Goal: Information Seeking & Learning: Check status

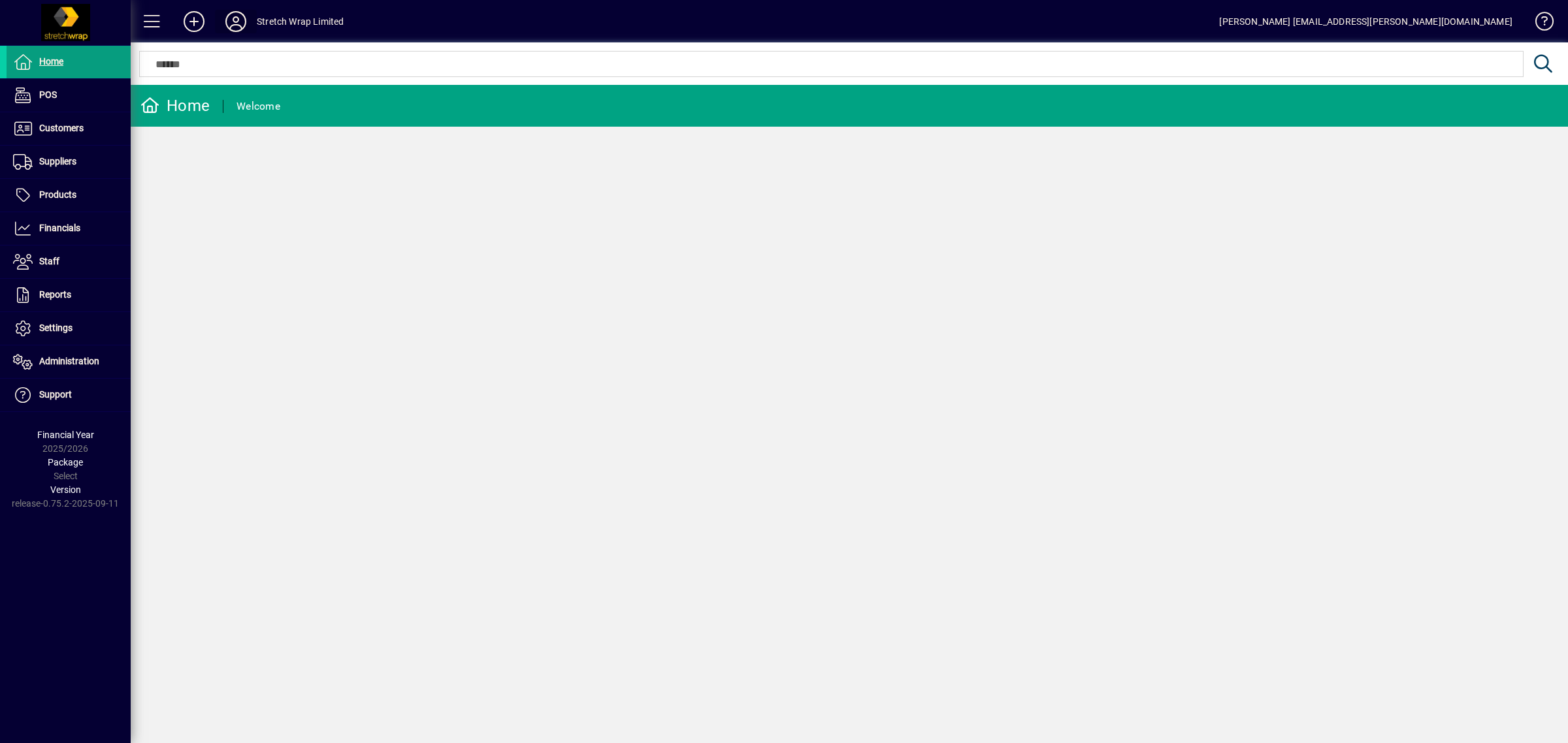
click at [229, 17] on icon at bounding box center [235, 21] width 26 height 21
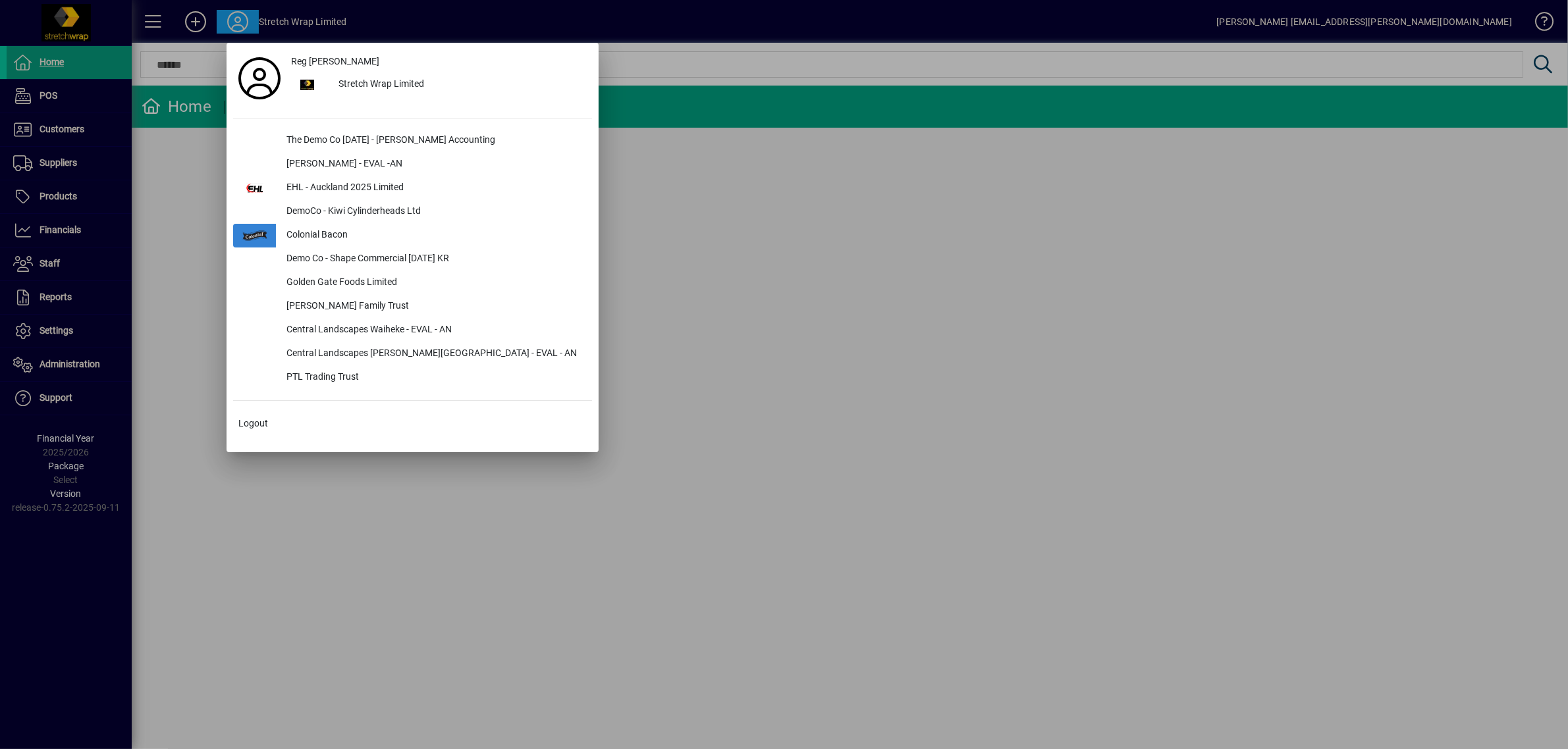
click at [702, 299] on div at bounding box center [784, 374] width 1568 height 749
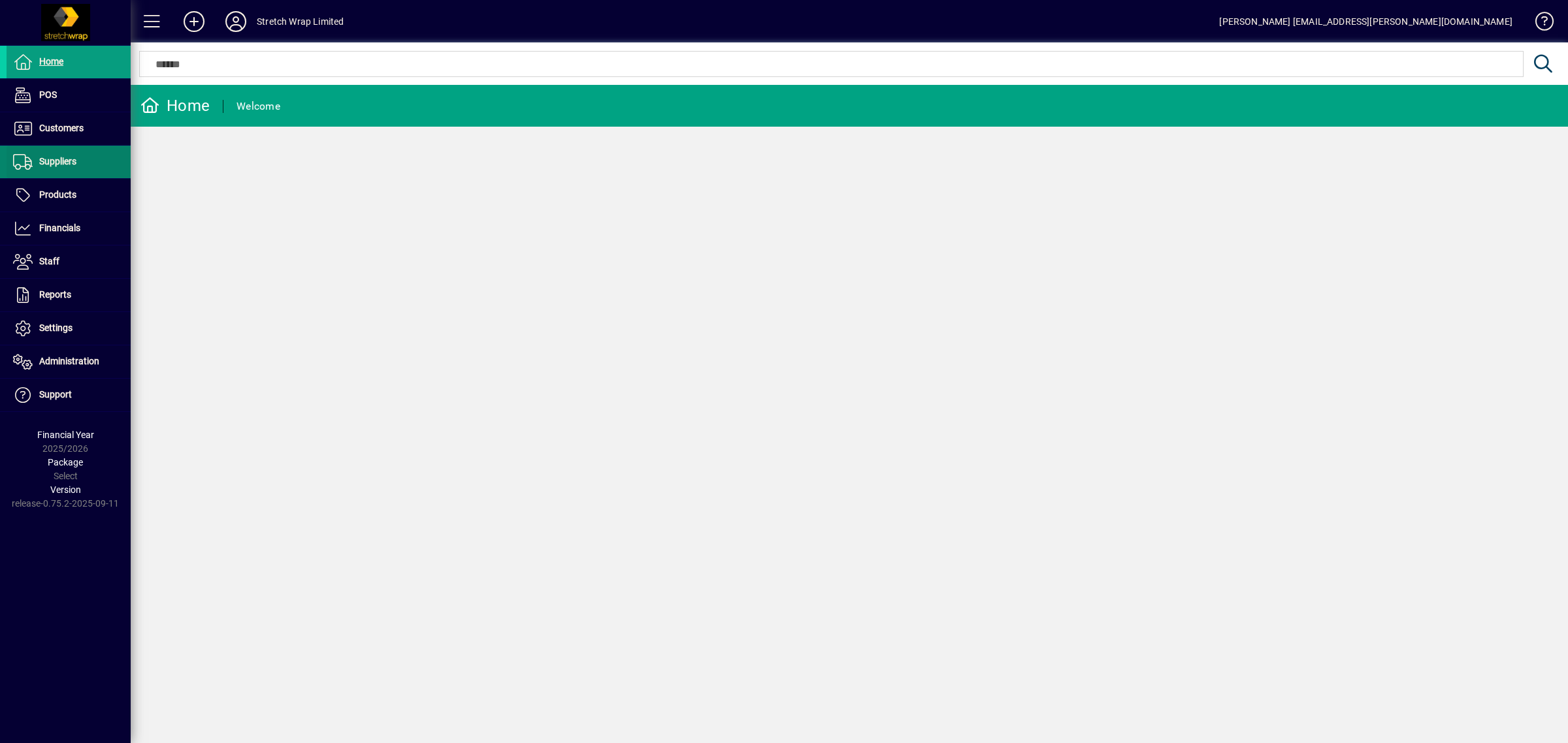
click at [72, 151] on span at bounding box center [68, 161] width 124 height 31
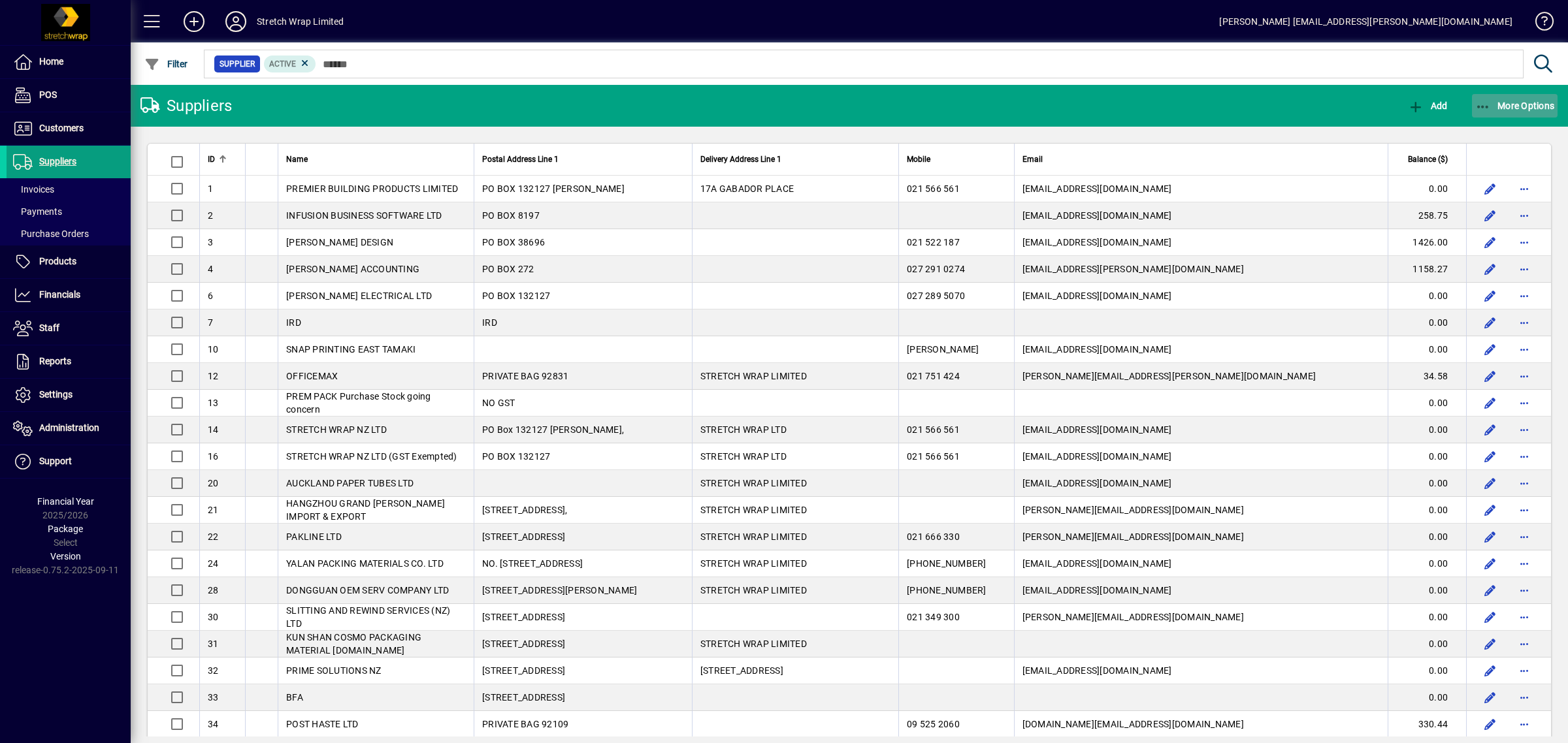
click at [1480, 95] on span "button" at bounding box center [1514, 105] width 86 height 31
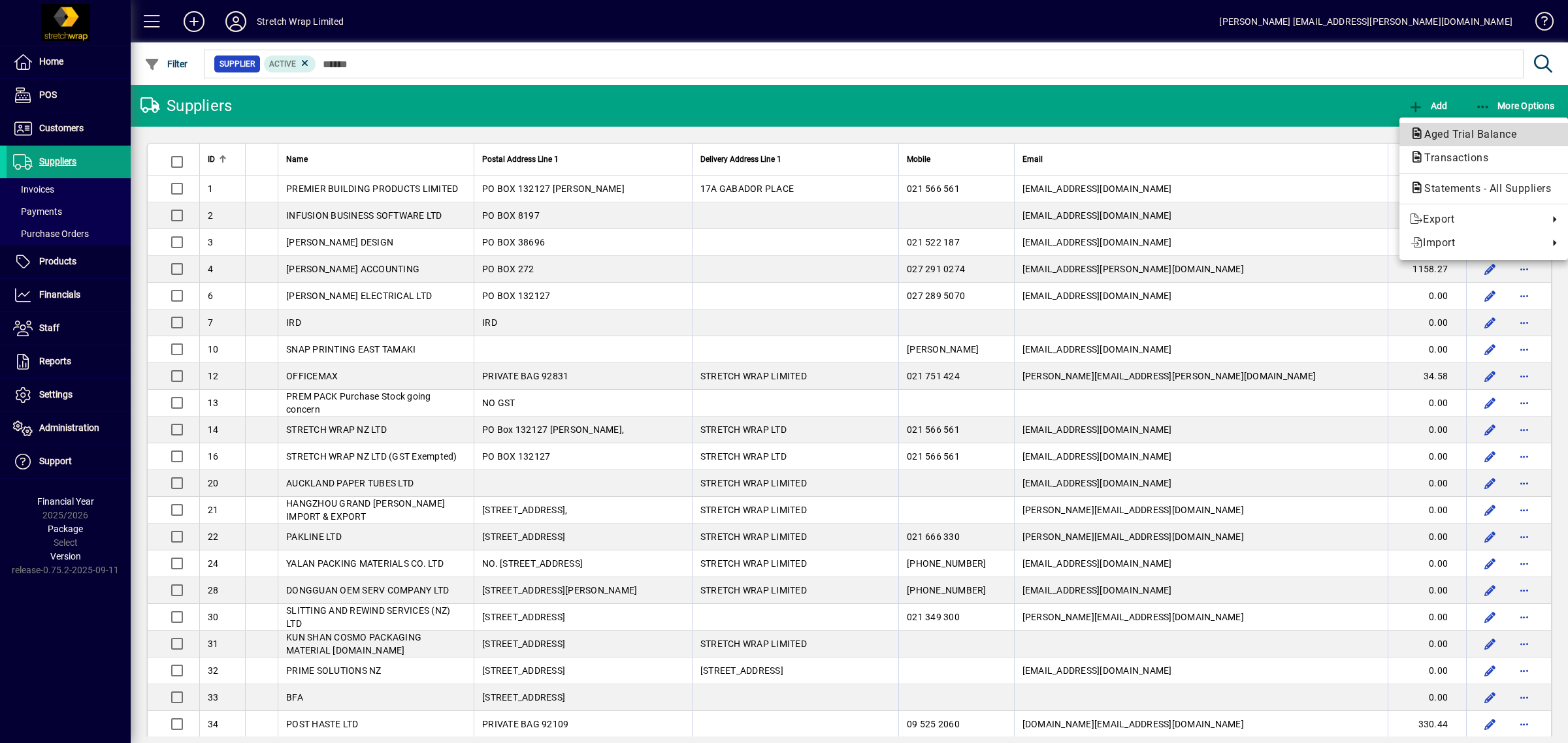
click at [1440, 132] on span "Aged Trial Balance" at bounding box center [1467, 134] width 113 height 12
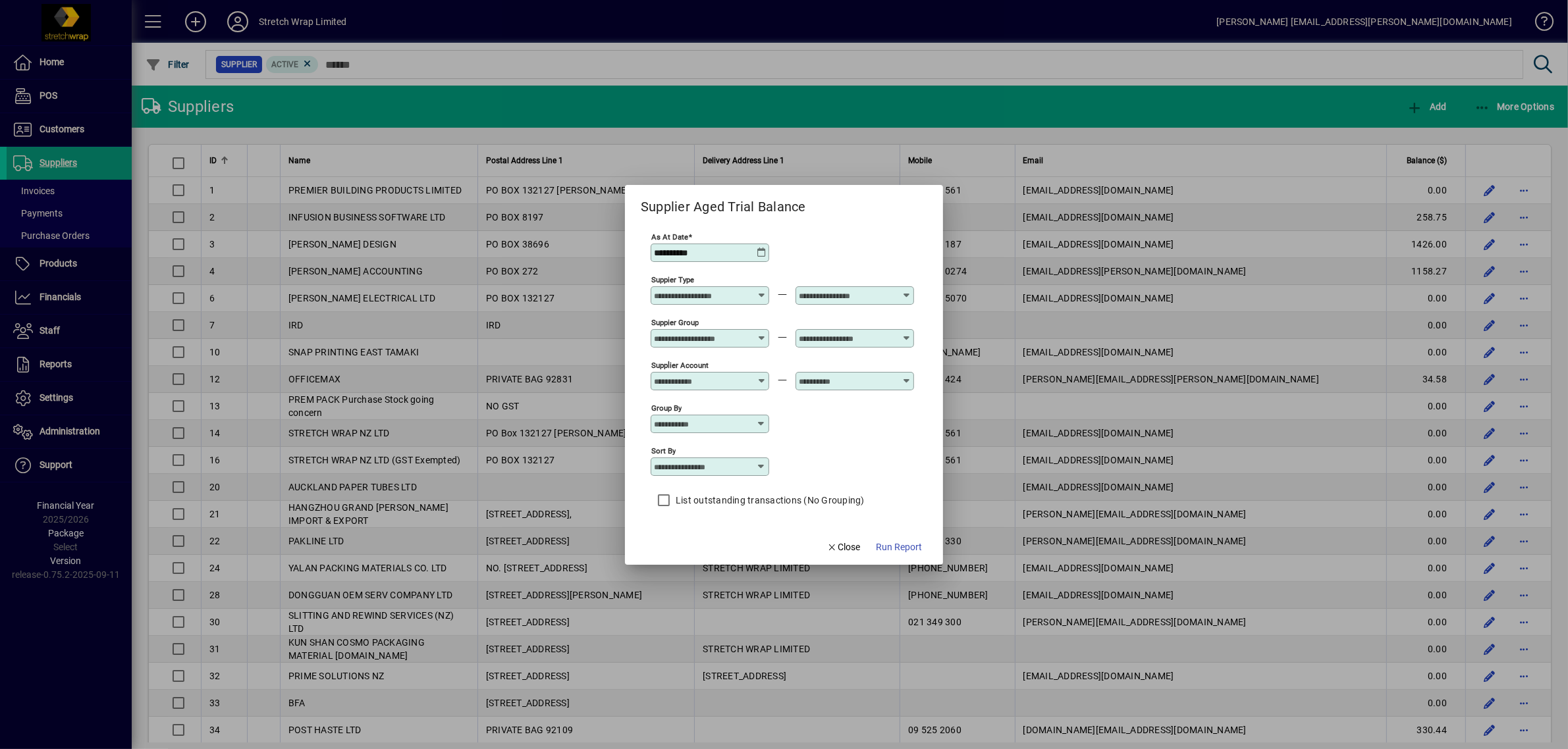
click at [762, 291] on icon at bounding box center [762, 291] width 10 height 0
click at [746, 345] on div "Local Supplier (Due 20th )" at bounding box center [722, 347] width 124 height 14
type input "**********"
click at [904, 290] on icon at bounding box center [906, 290] width 10 height 0
click at [880, 336] on mat-option "Local Supplier (Due 20th )" at bounding box center [866, 347] width 145 height 25
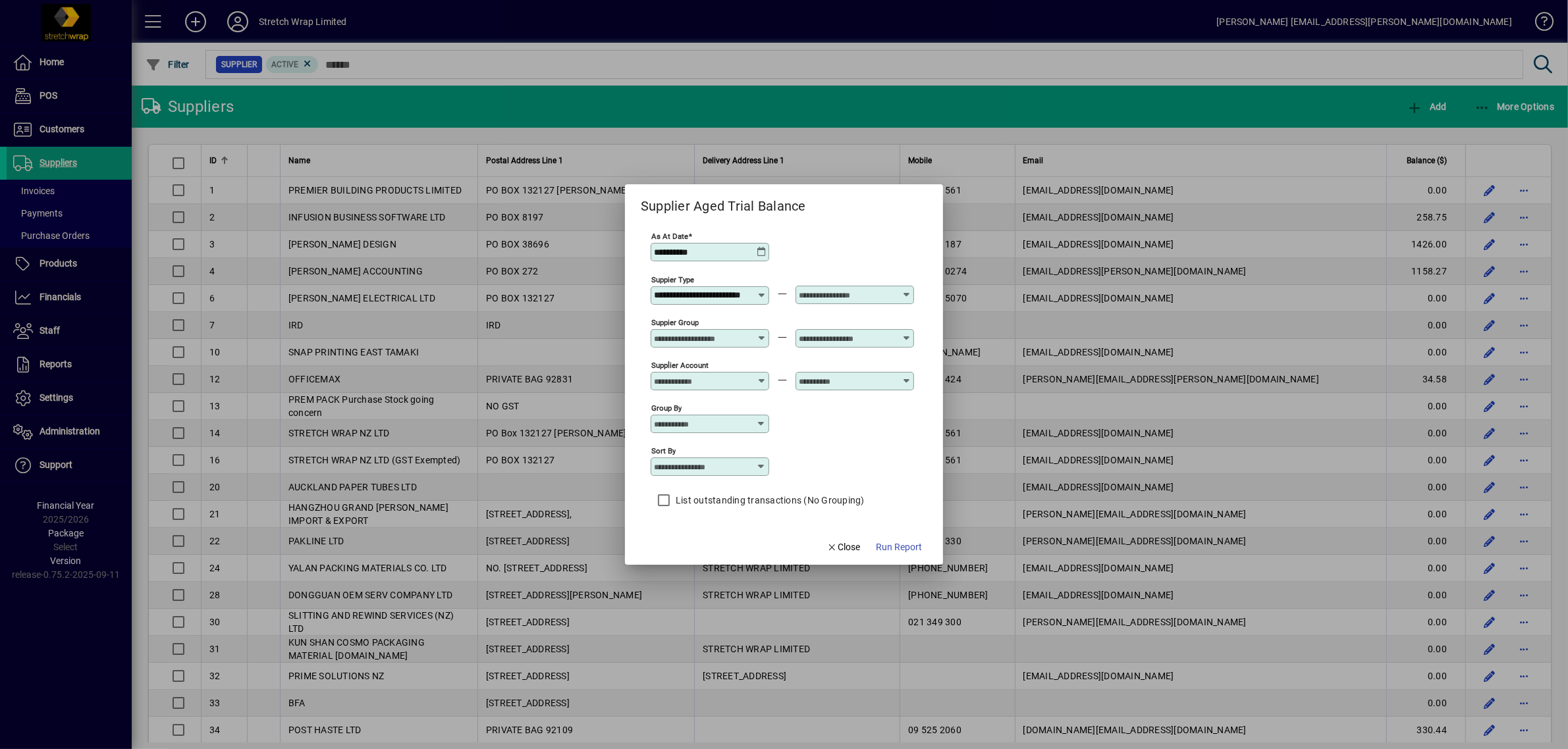
type input "**********"
click at [893, 552] on span "Run Report" at bounding box center [898, 547] width 46 height 14
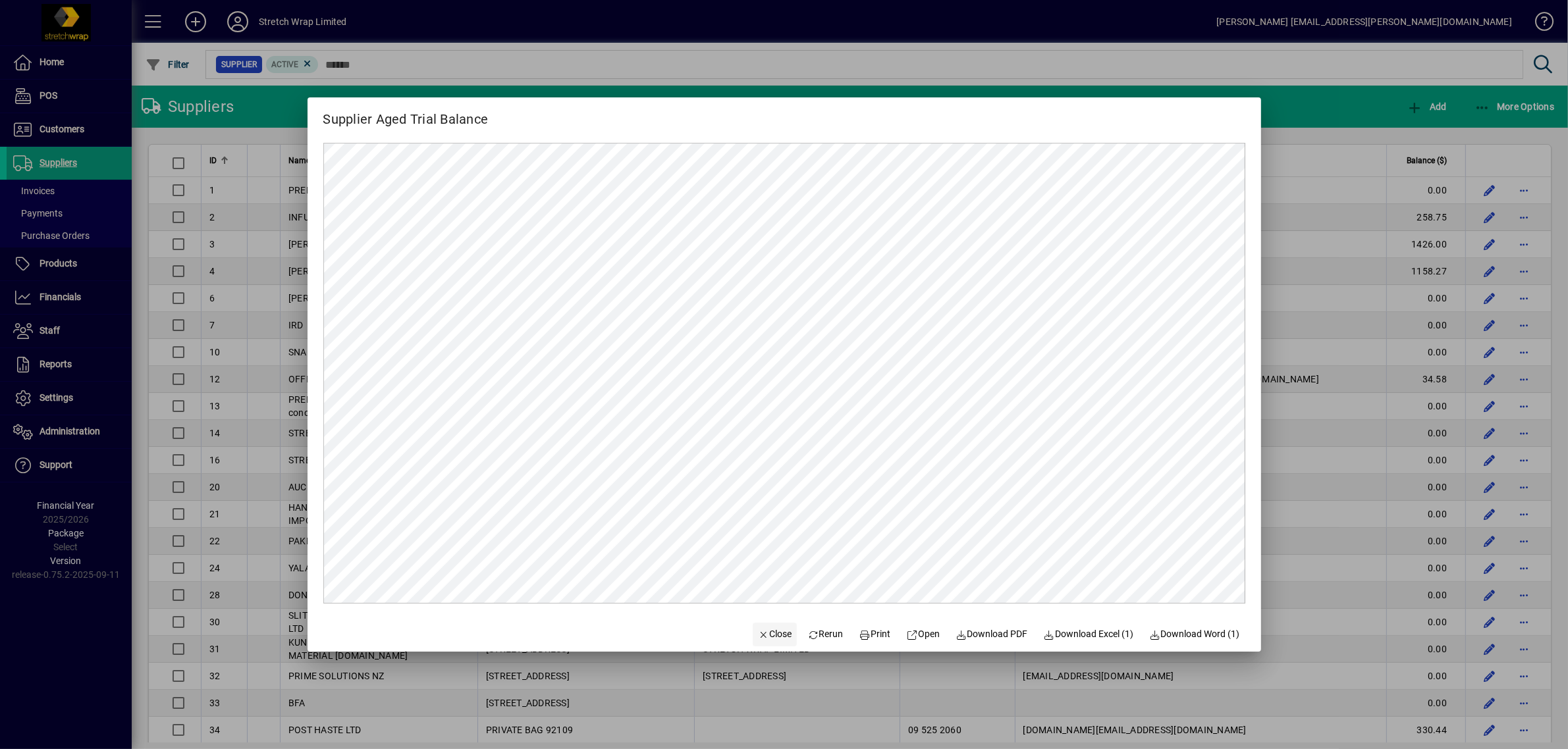
click at [764, 631] on span "Close" at bounding box center [775, 634] width 34 height 14
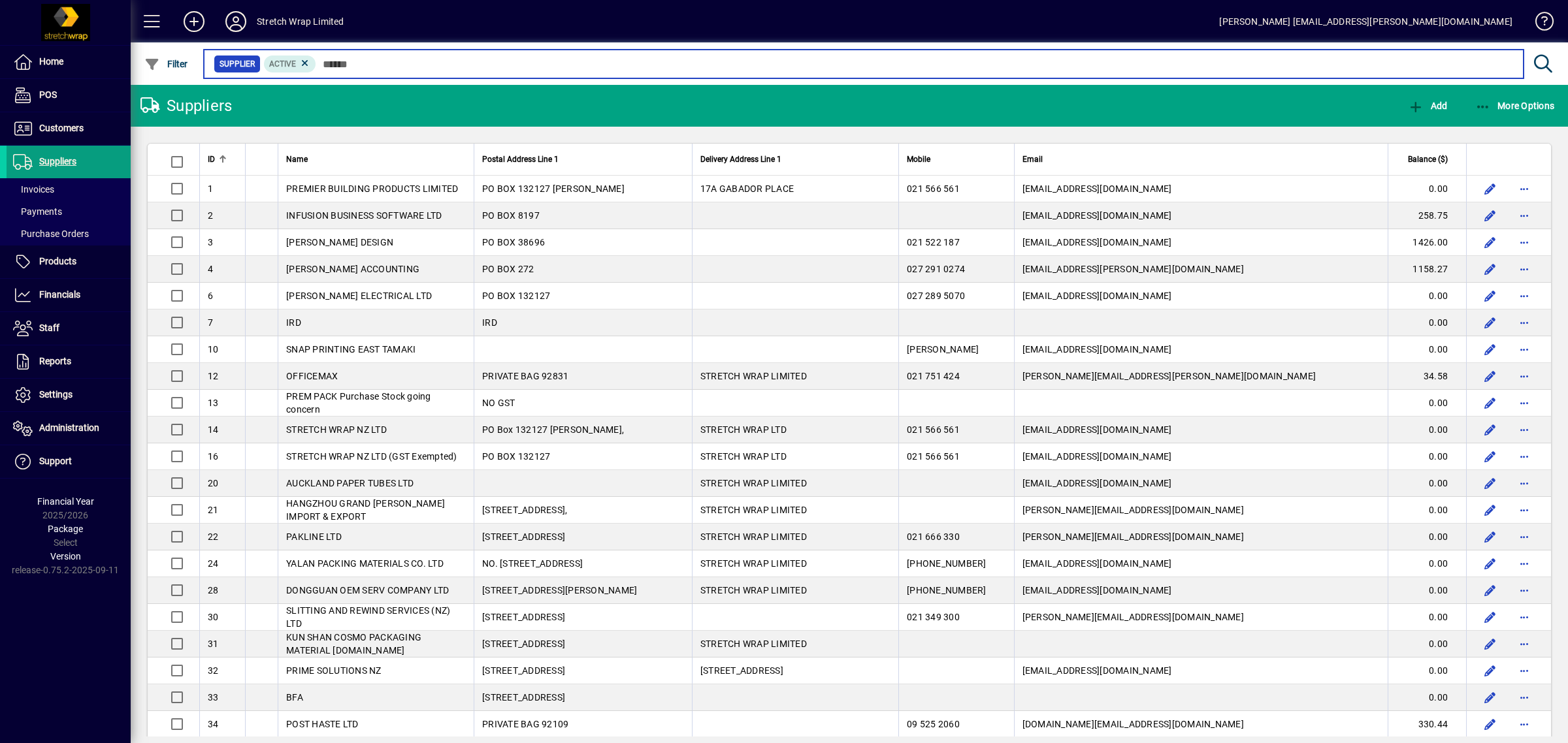
click at [332, 65] on input "text" at bounding box center [914, 64] width 1197 height 18
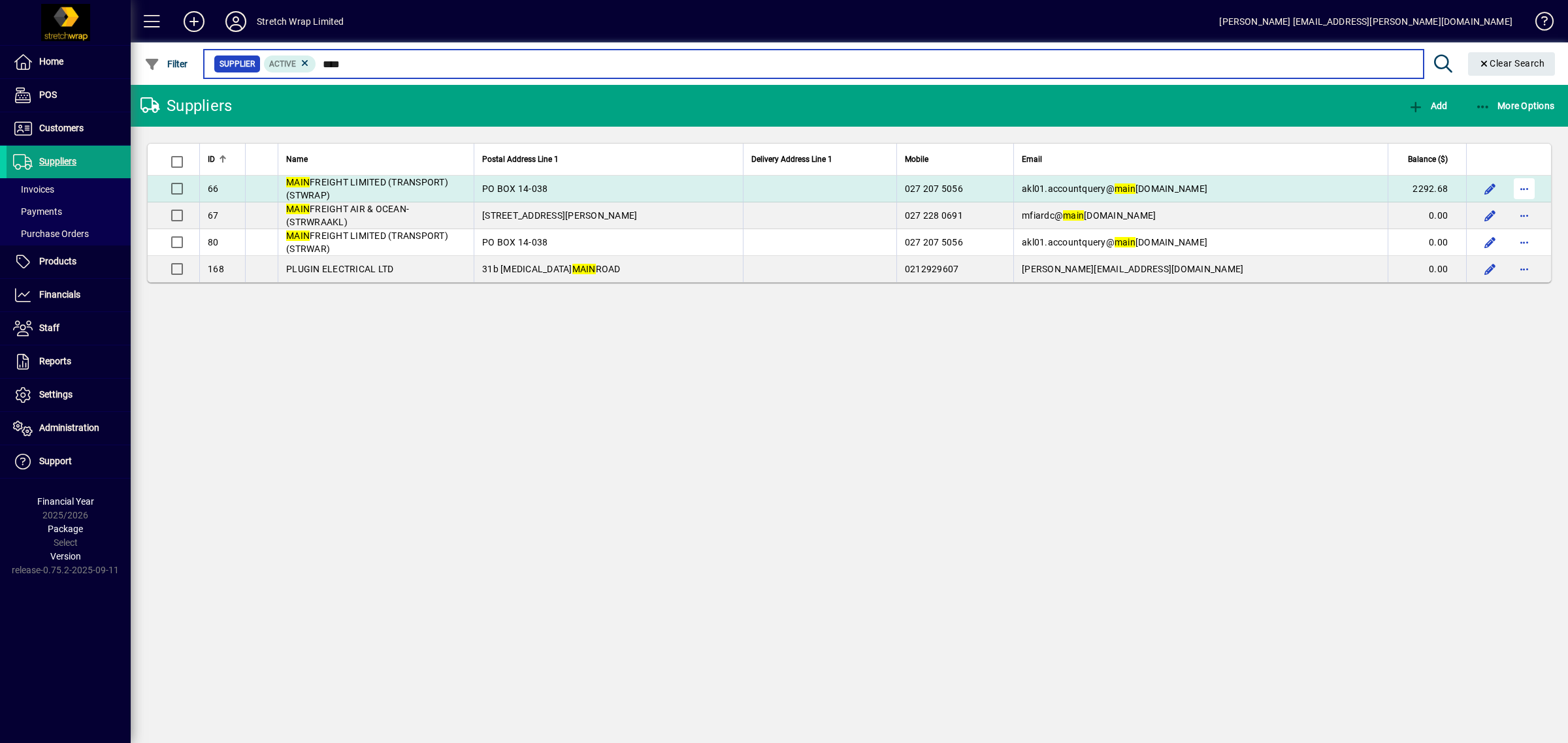
type input "****"
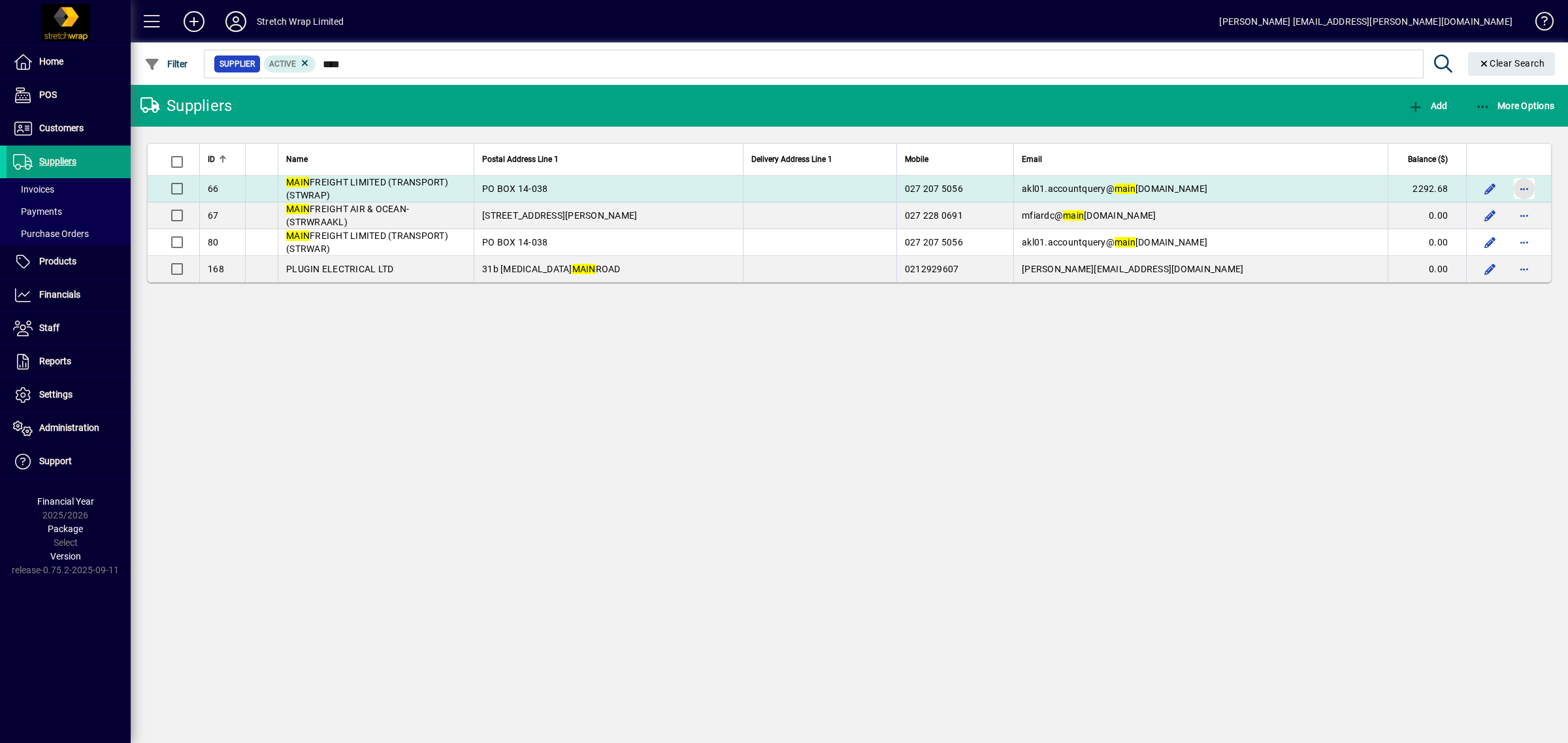
click at [1520, 188] on span "button" at bounding box center [1524, 188] width 31 height 31
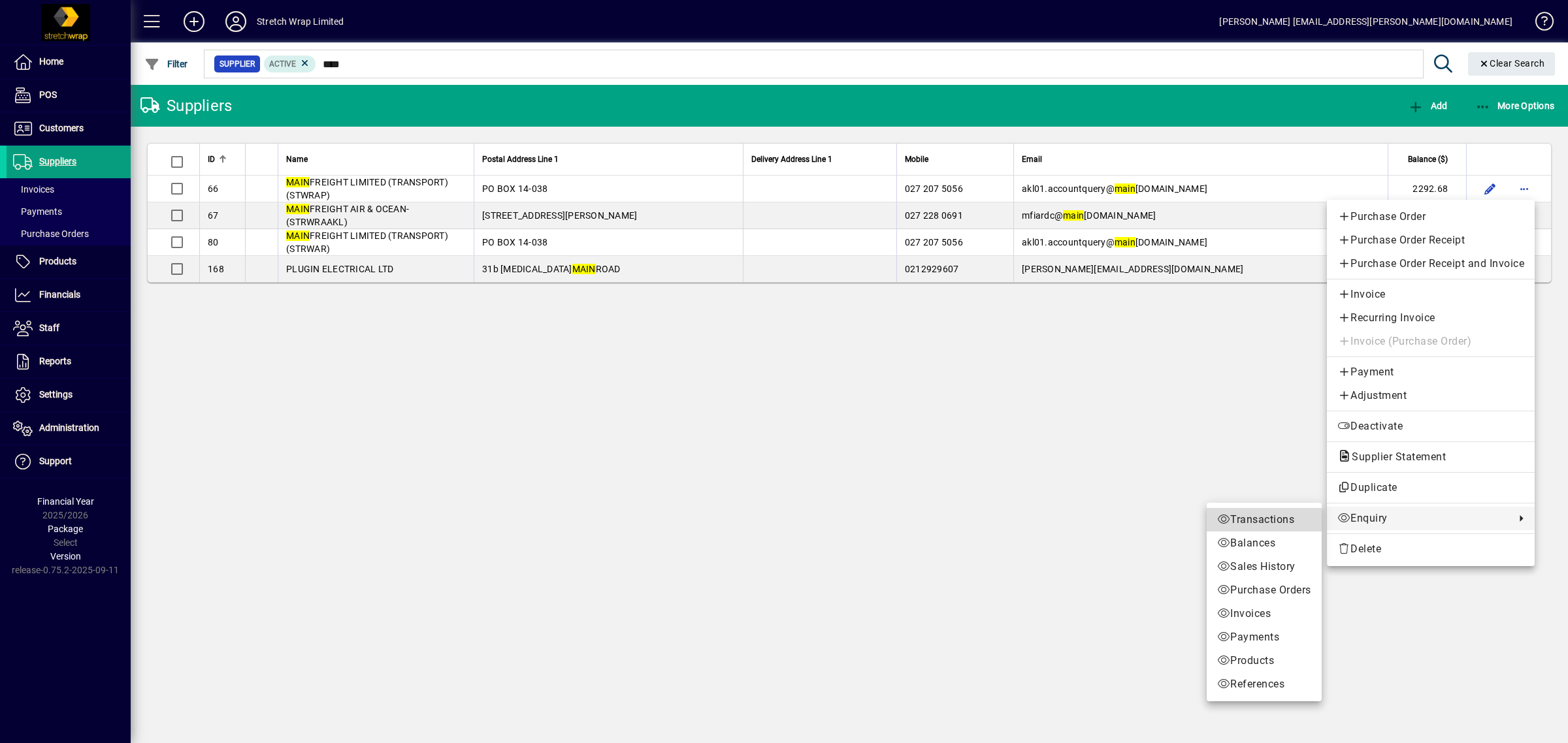
click at [1285, 516] on span "Transactions" at bounding box center [1264, 520] width 94 height 16
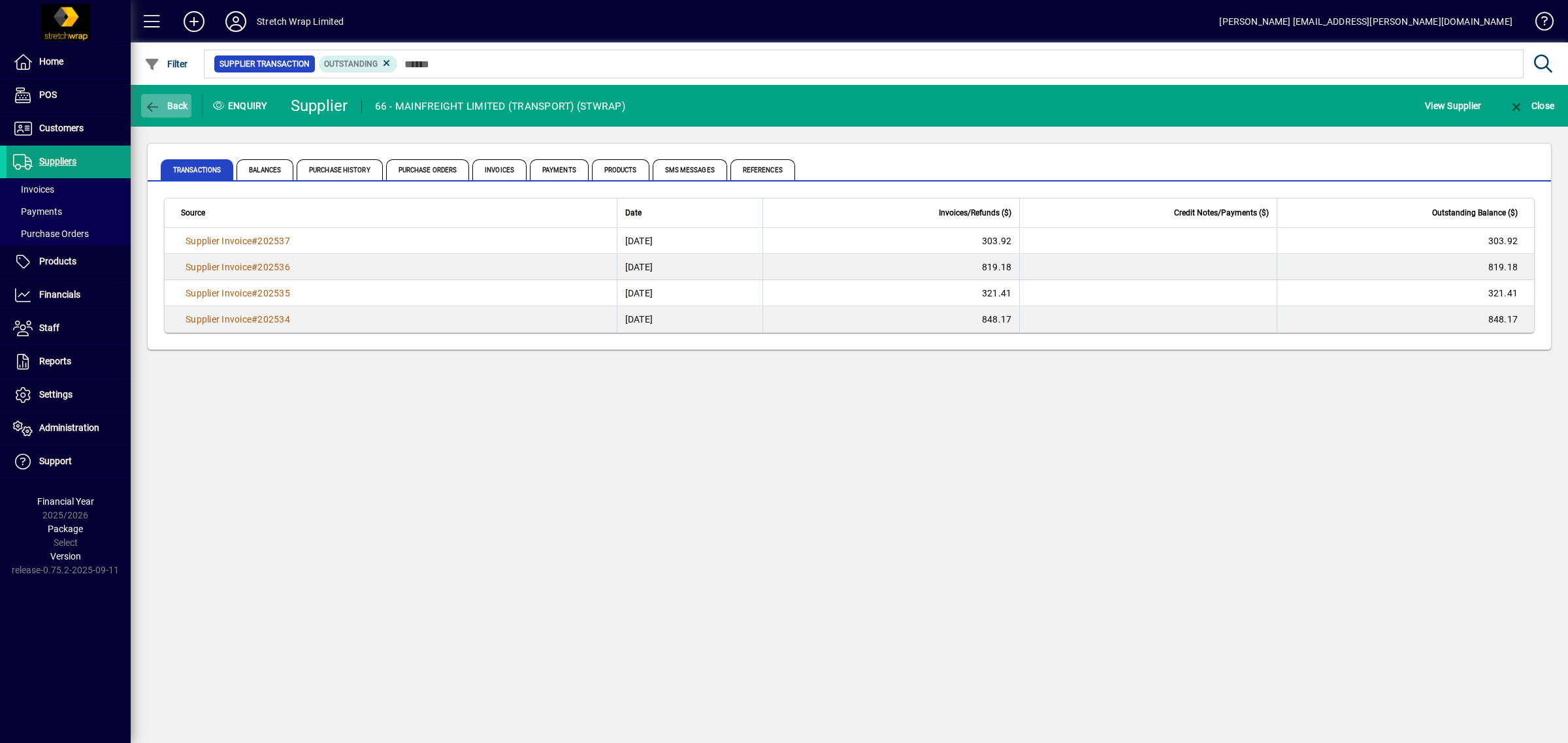
click at [164, 101] on span "Back" at bounding box center [166, 106] width 43 height 10
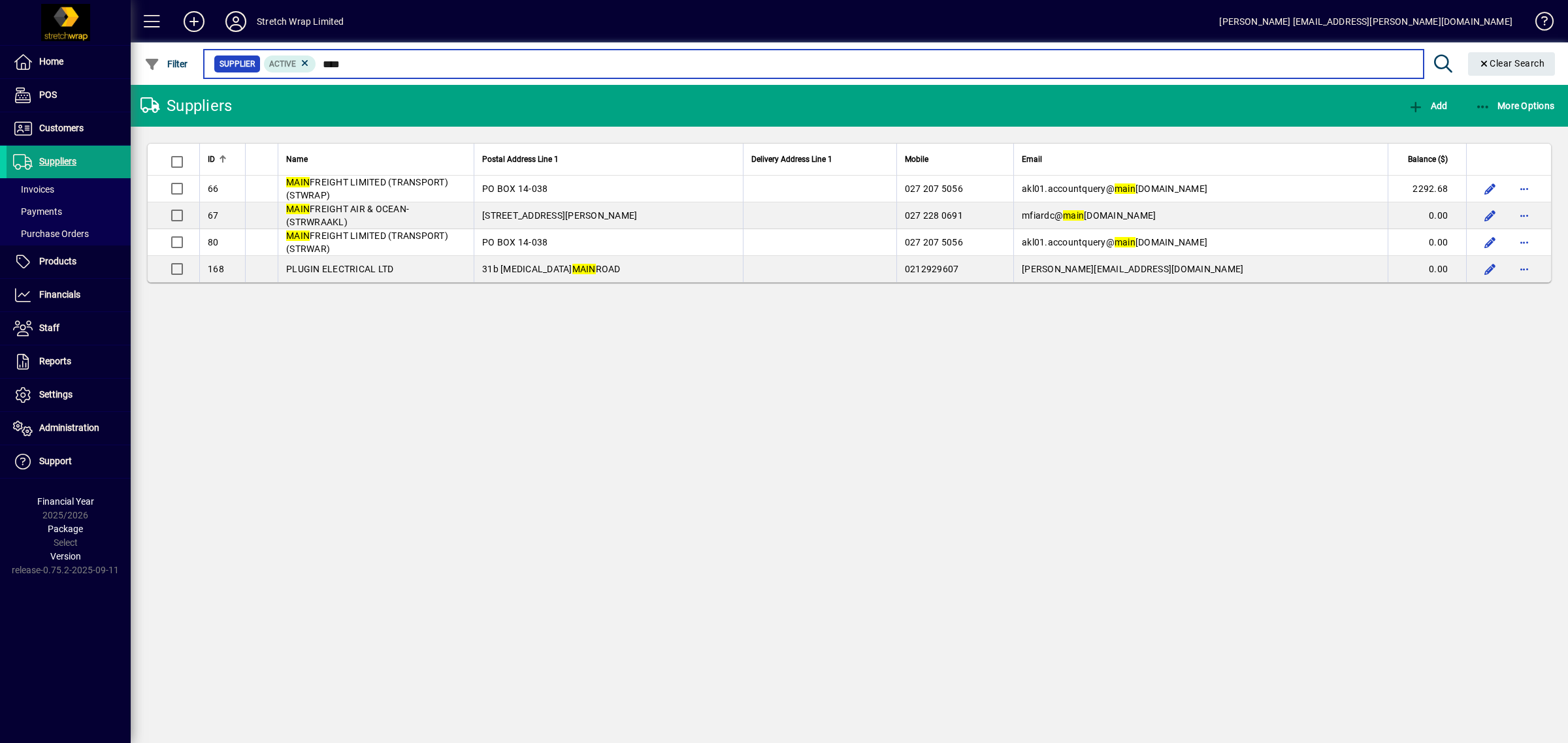
drag, startPoint x: 361, startPoint y: 63, endPoint x: 257, endPoint y: 53, distance: 104.5
click at [257, 53] on mat-form-field "Supplier Active **** Clear Search" at bounding box center [882, 64] width 1359 height 43
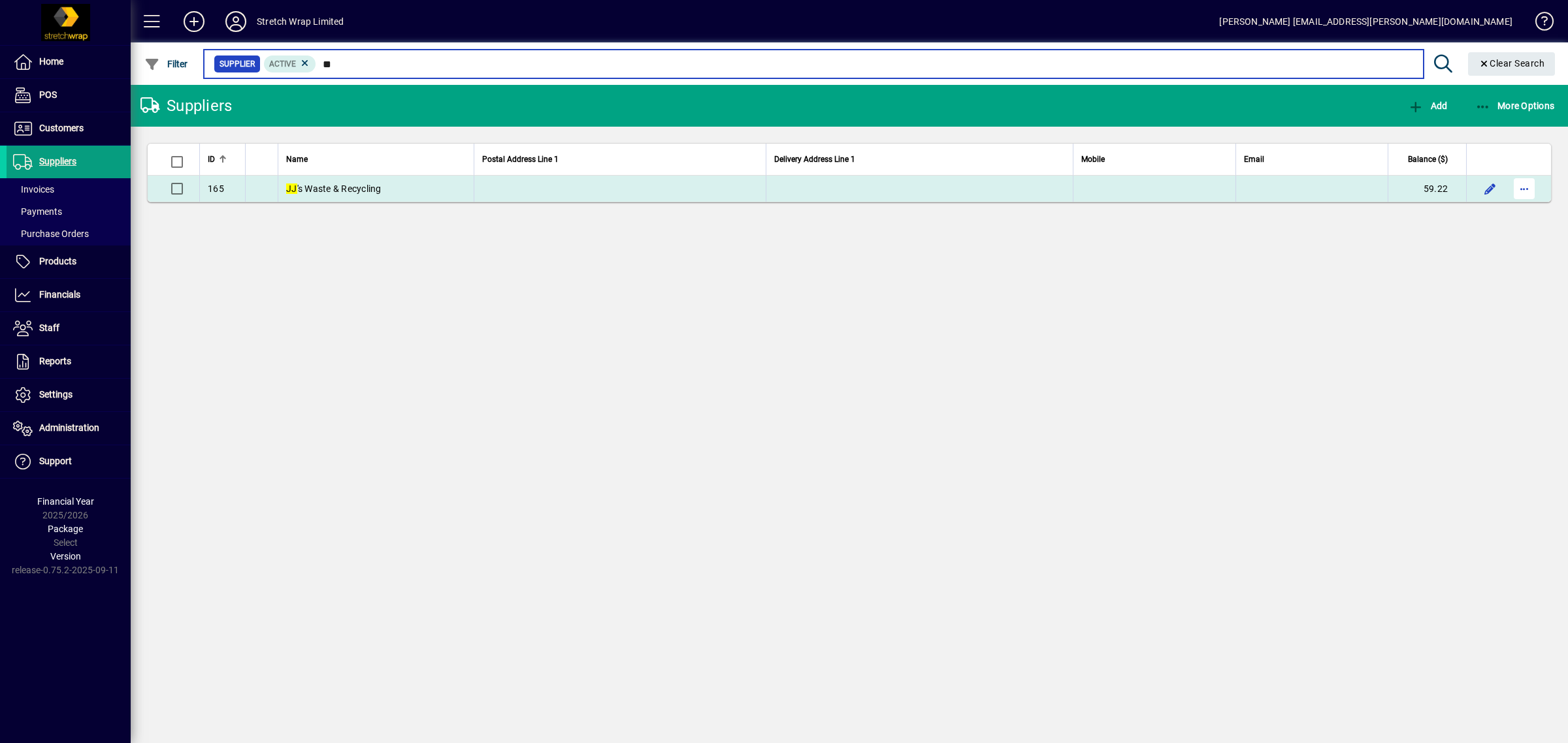
type input "**"
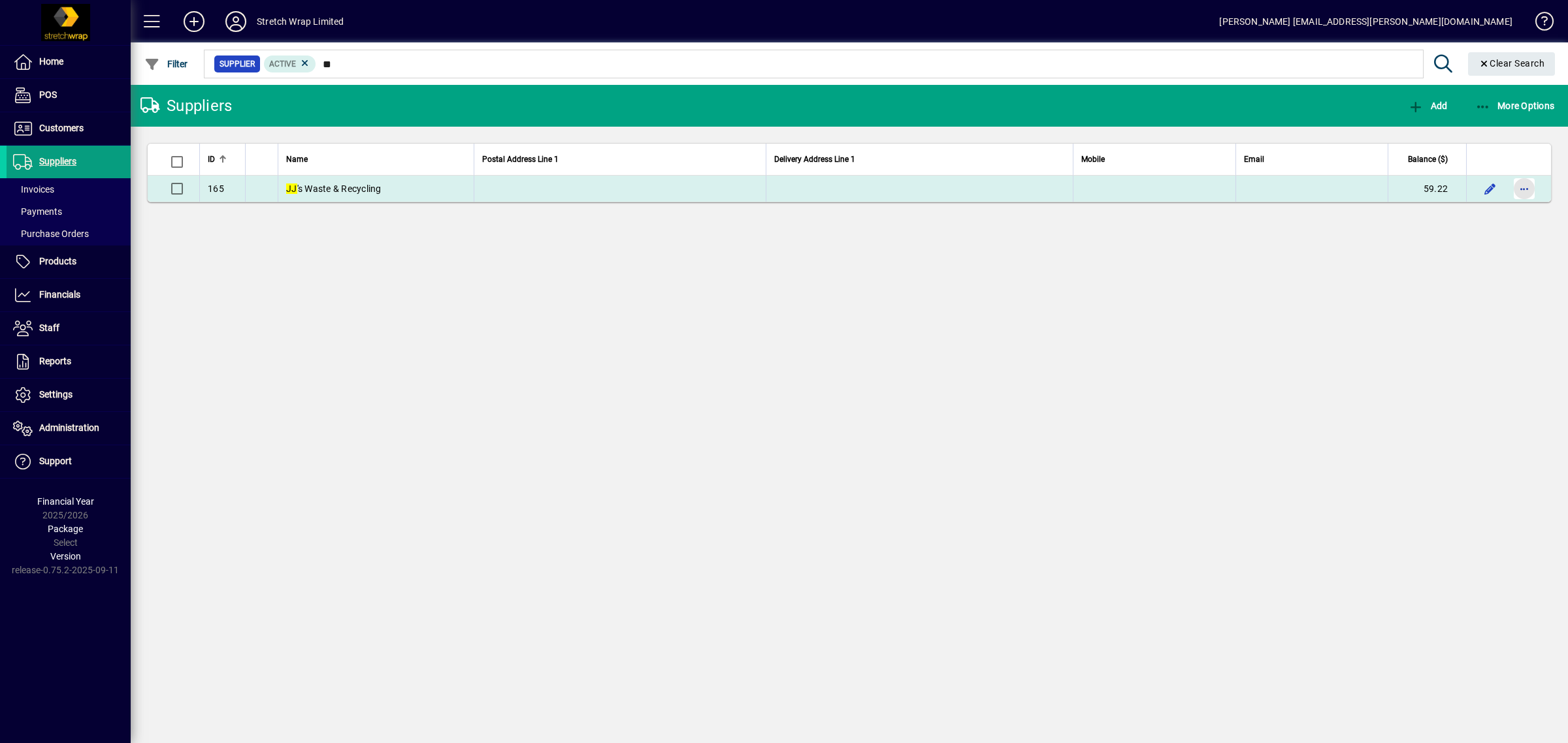
click at [1524, 182] on span "button" at bounding box center [1524, 188] width 31 height 31
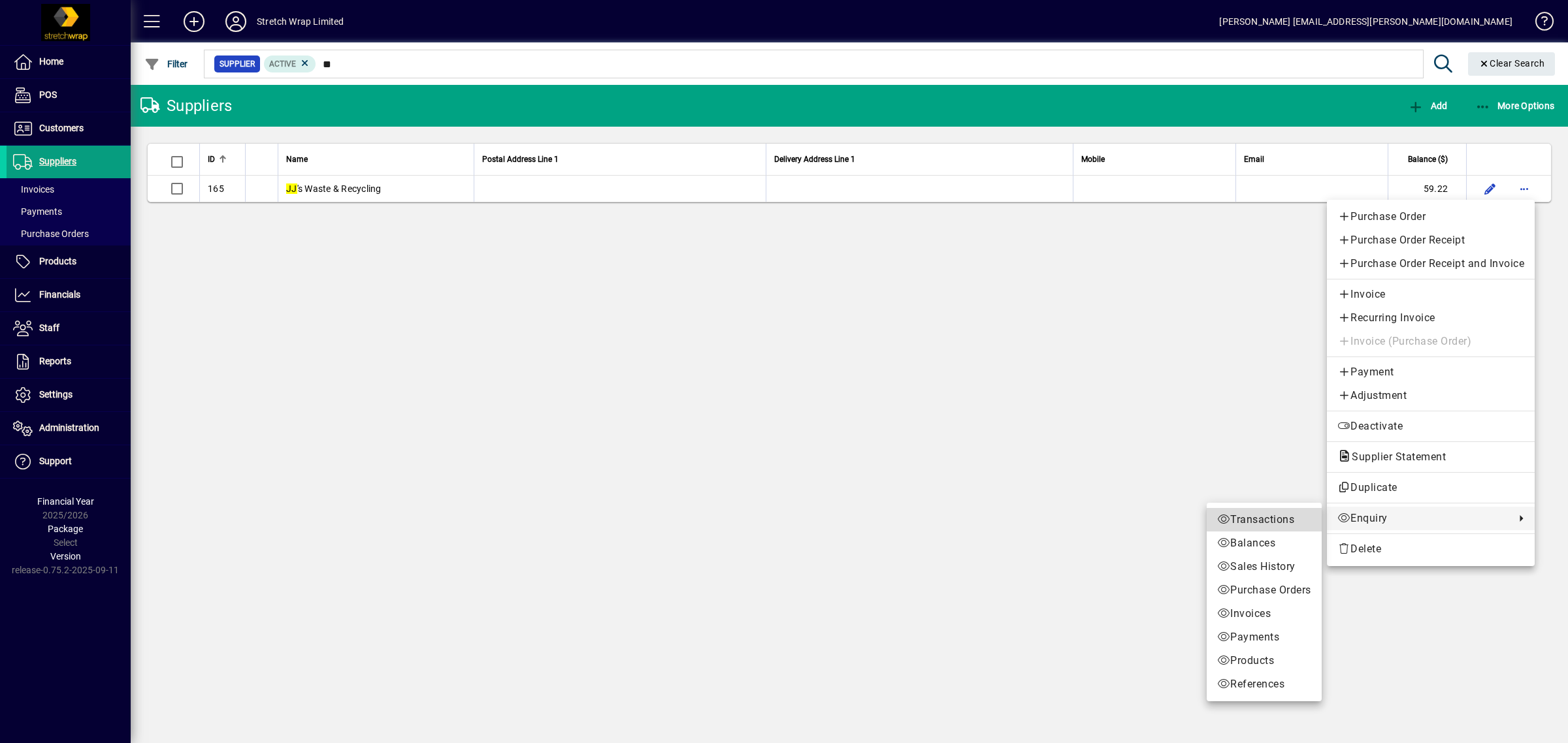
click at [1282, 516] on span "Transactions" at bounding box center [1264, 520] width 94 height 16
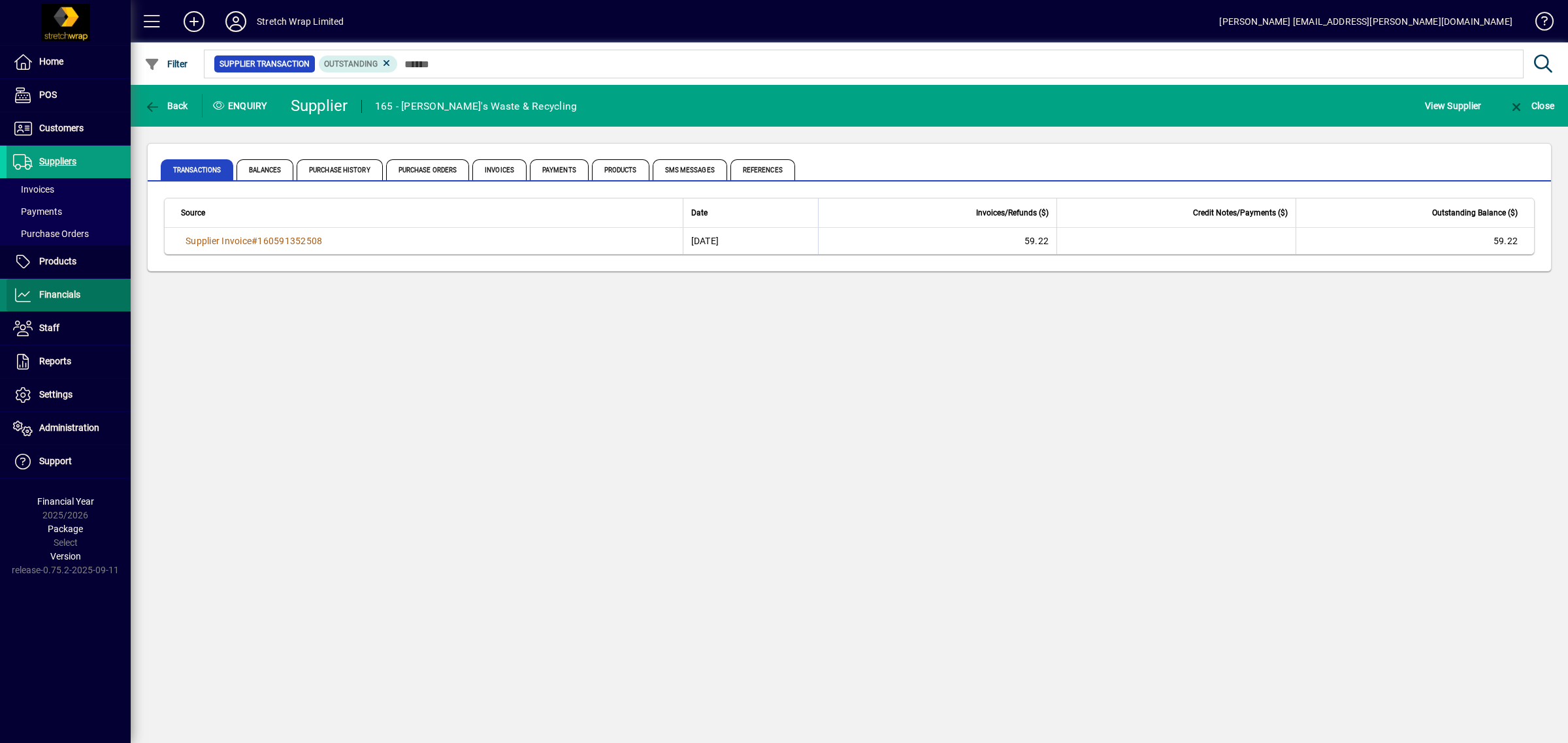
click at [57, 298] on span "Financials" at bounding box center [59, 294] width 41 height 10
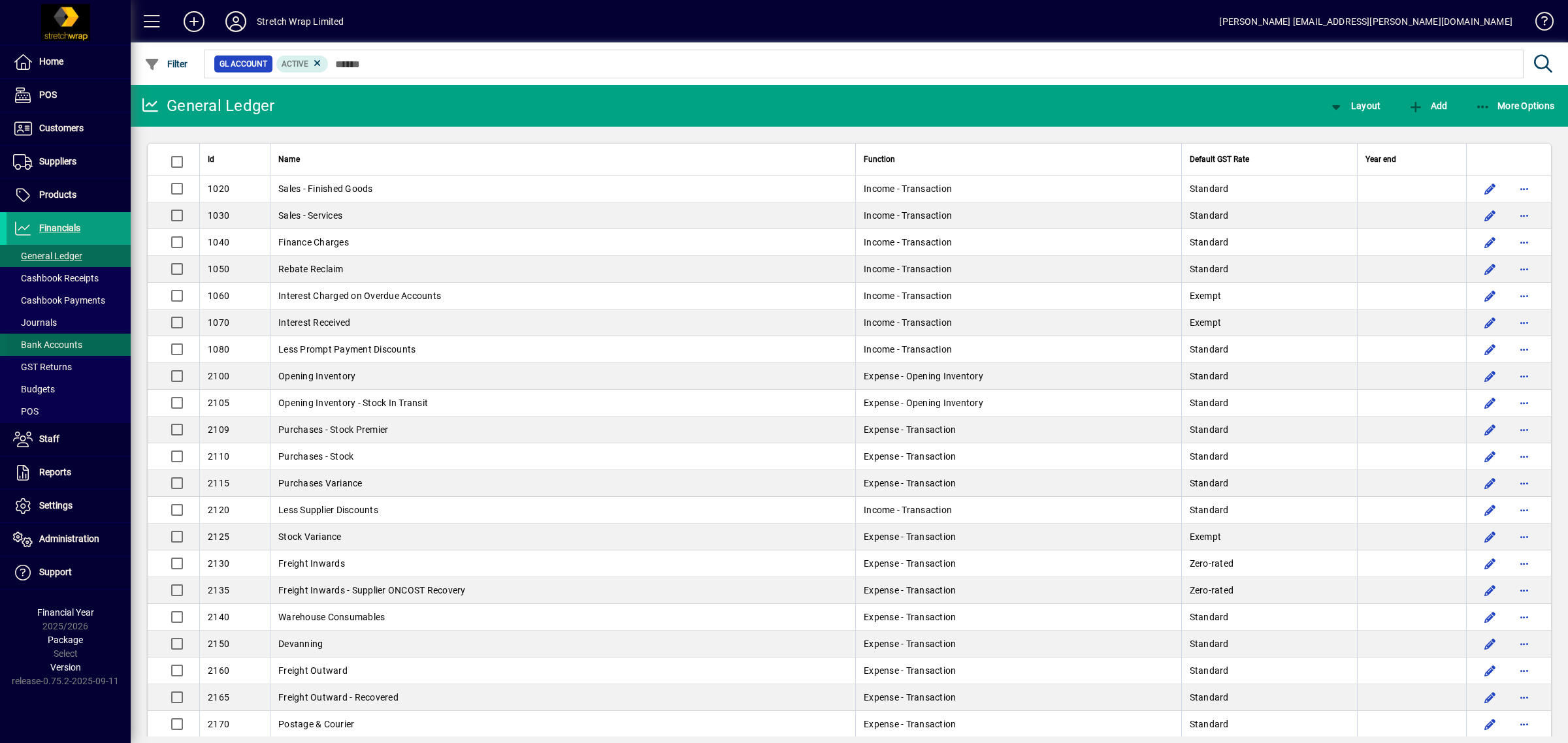
click at [64, 344] on span "Bank Accounts" at bounding box center [48, 345] width 70 height 10
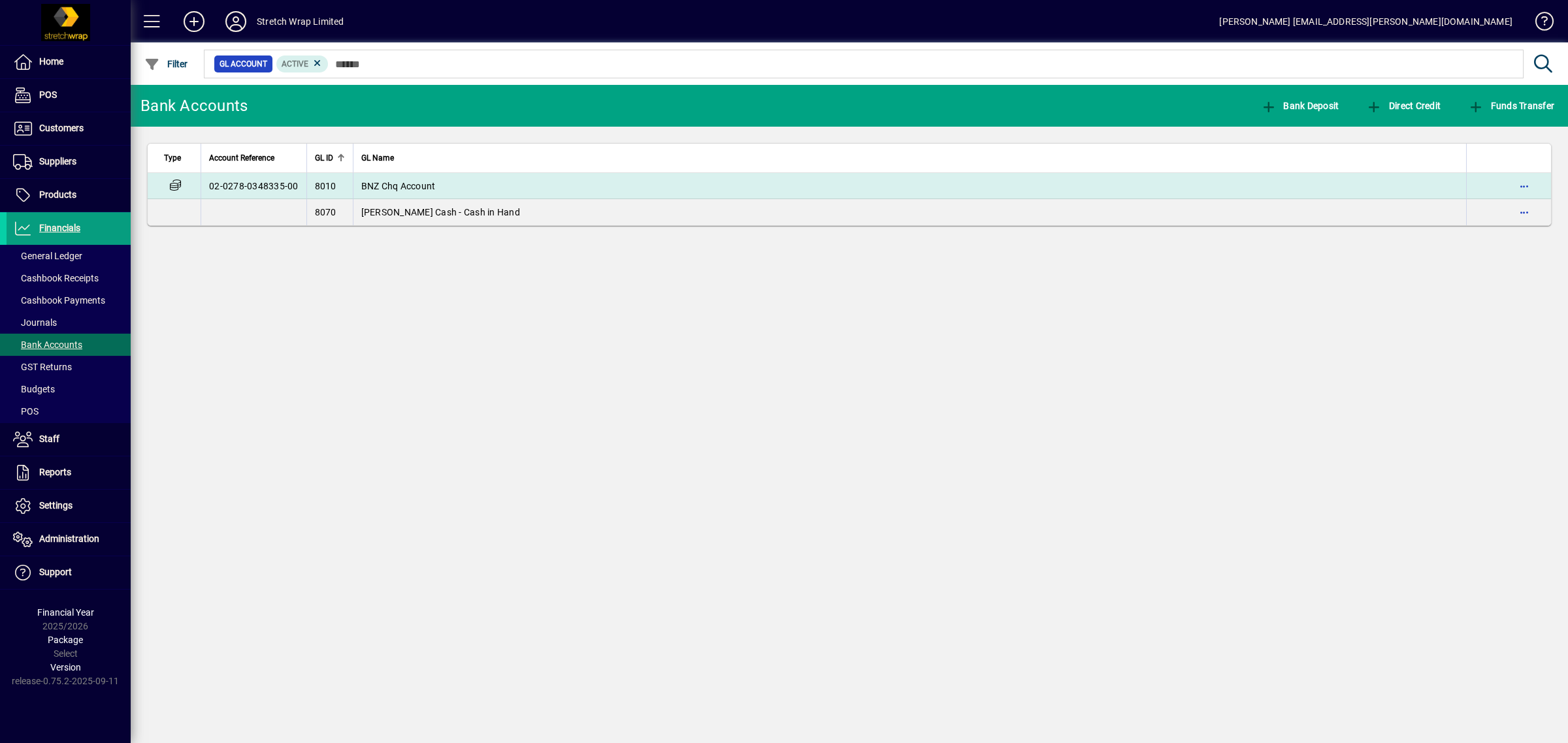
click at [370, 181] on span "BNZ Chq Account" at bounding box center [399, 186] width 75 height 10
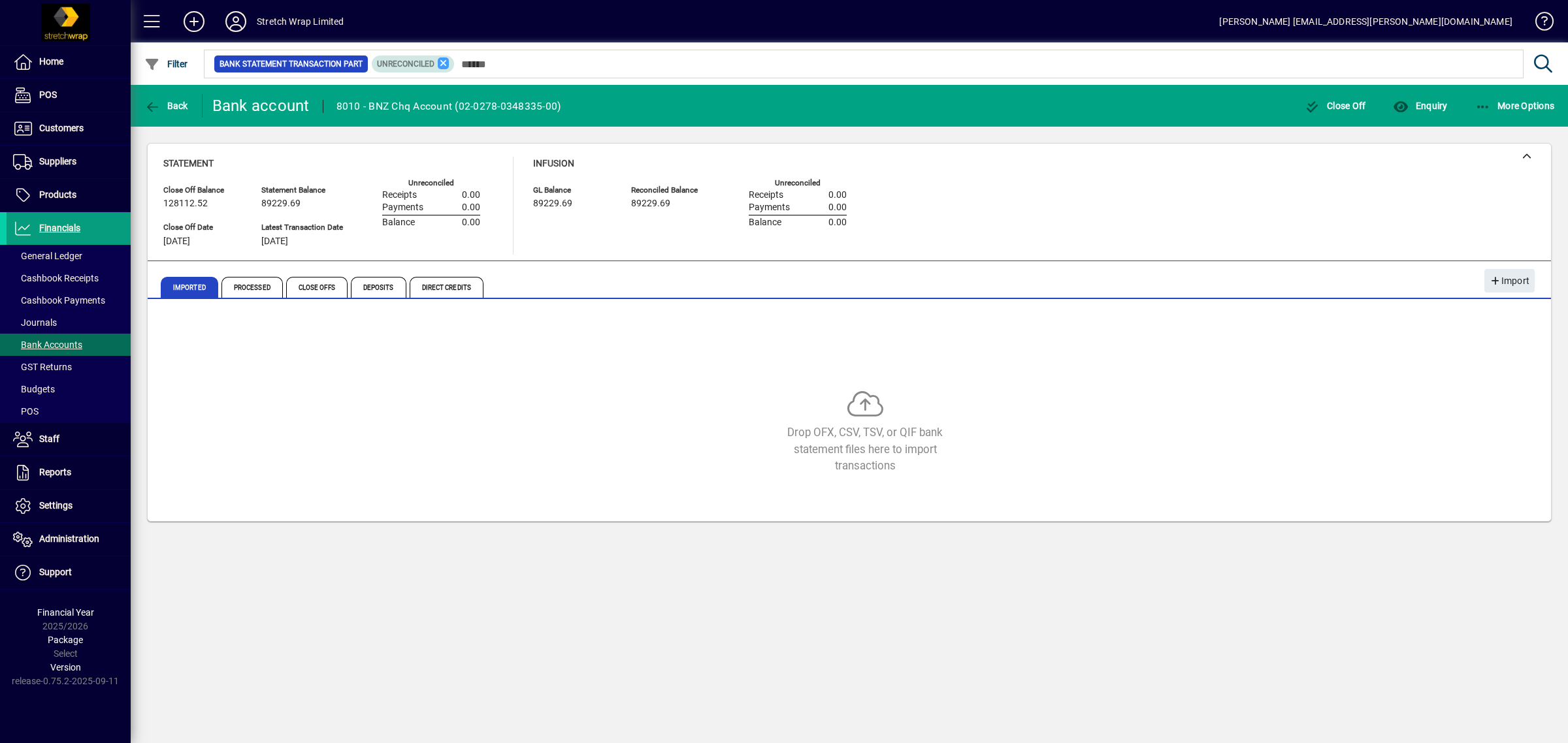
click at [438, 62] on icon at bounding box center [443, 63] width 12 height 12
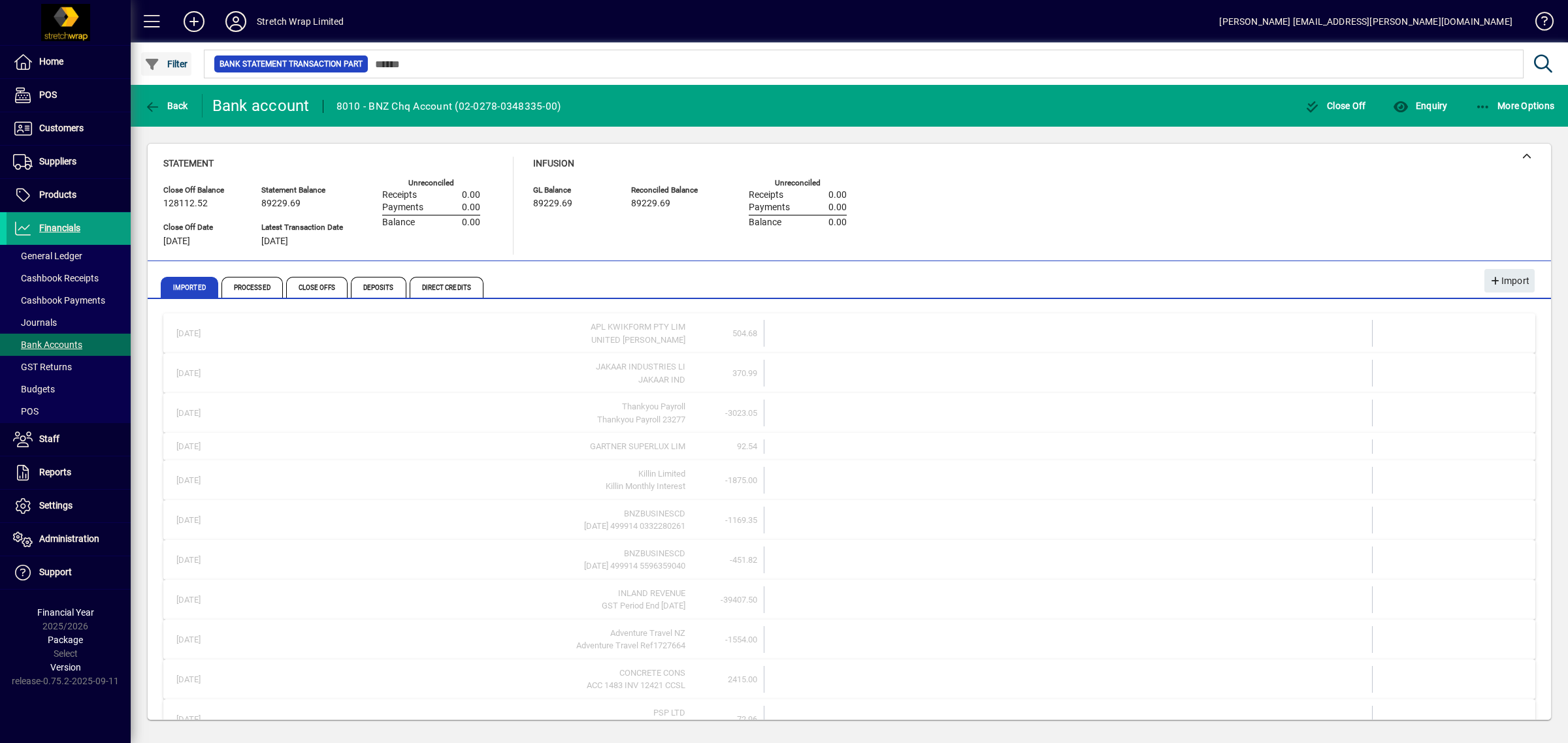
click at [157, 54] on span "button" at bounding box center [166, 64] width 50 height 31
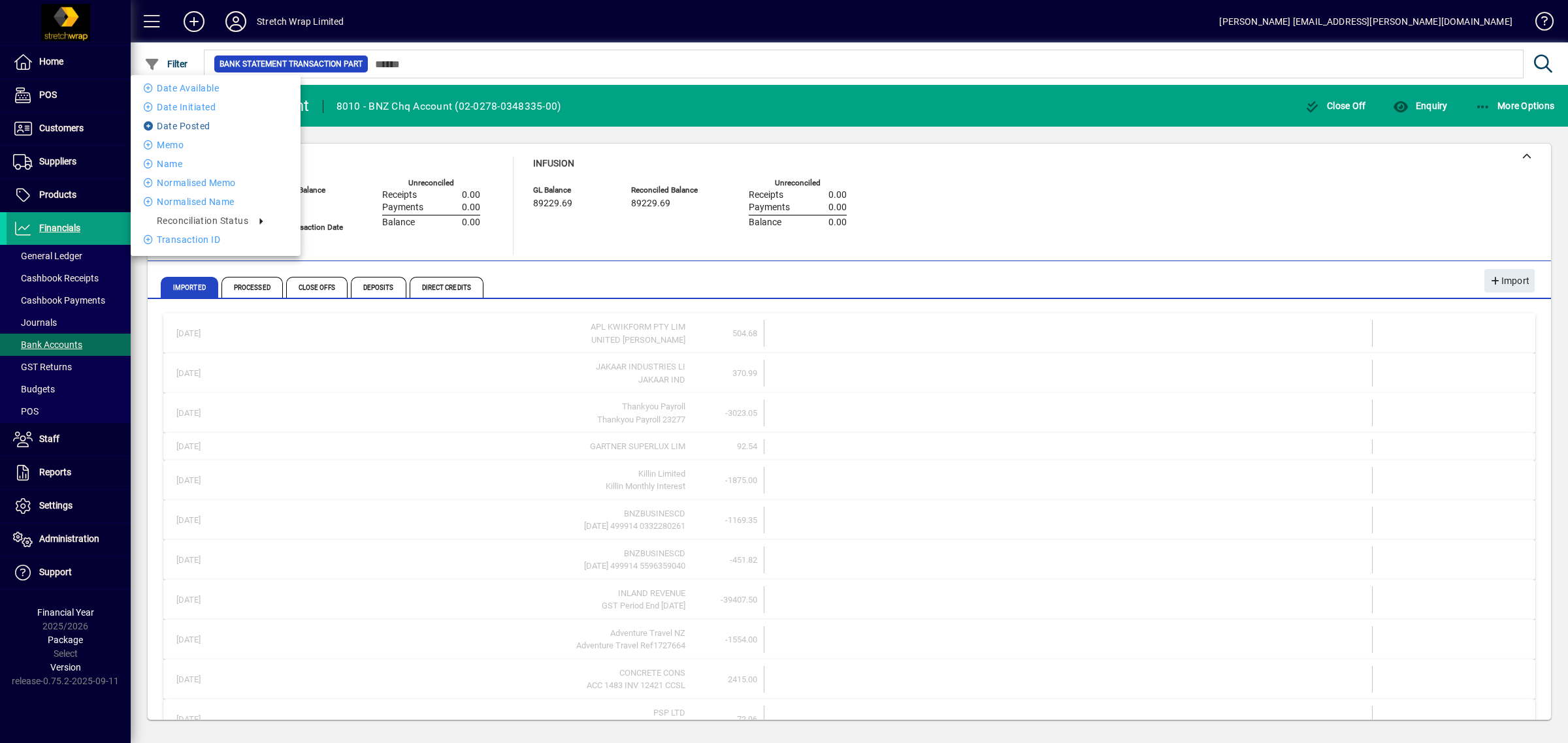
click at [201, 122] on li "Date Posted" at bounding box center [215, 126] width 170 height 16
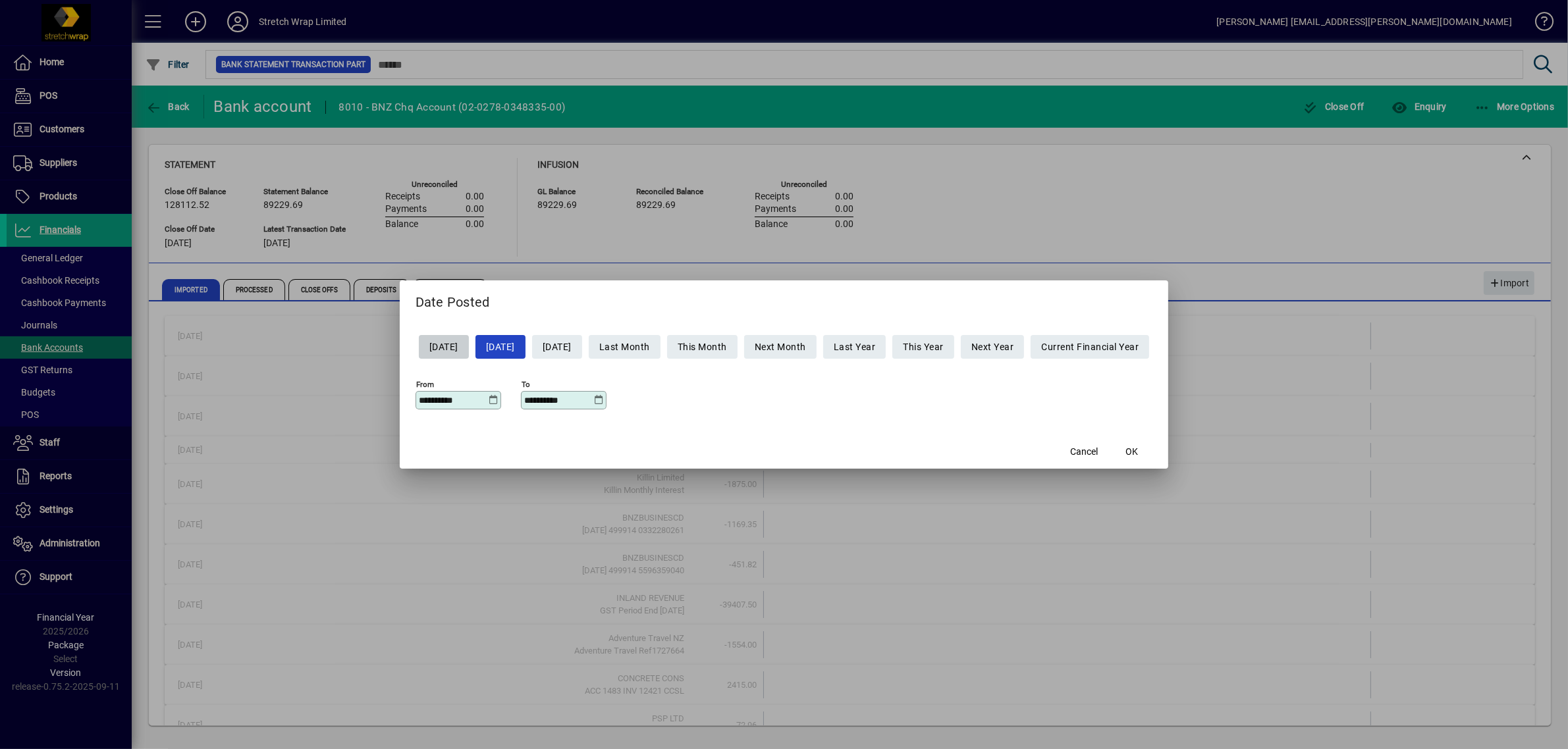
click at [489, 399] on icon at bounding box center [494, 400] width 10 height 10
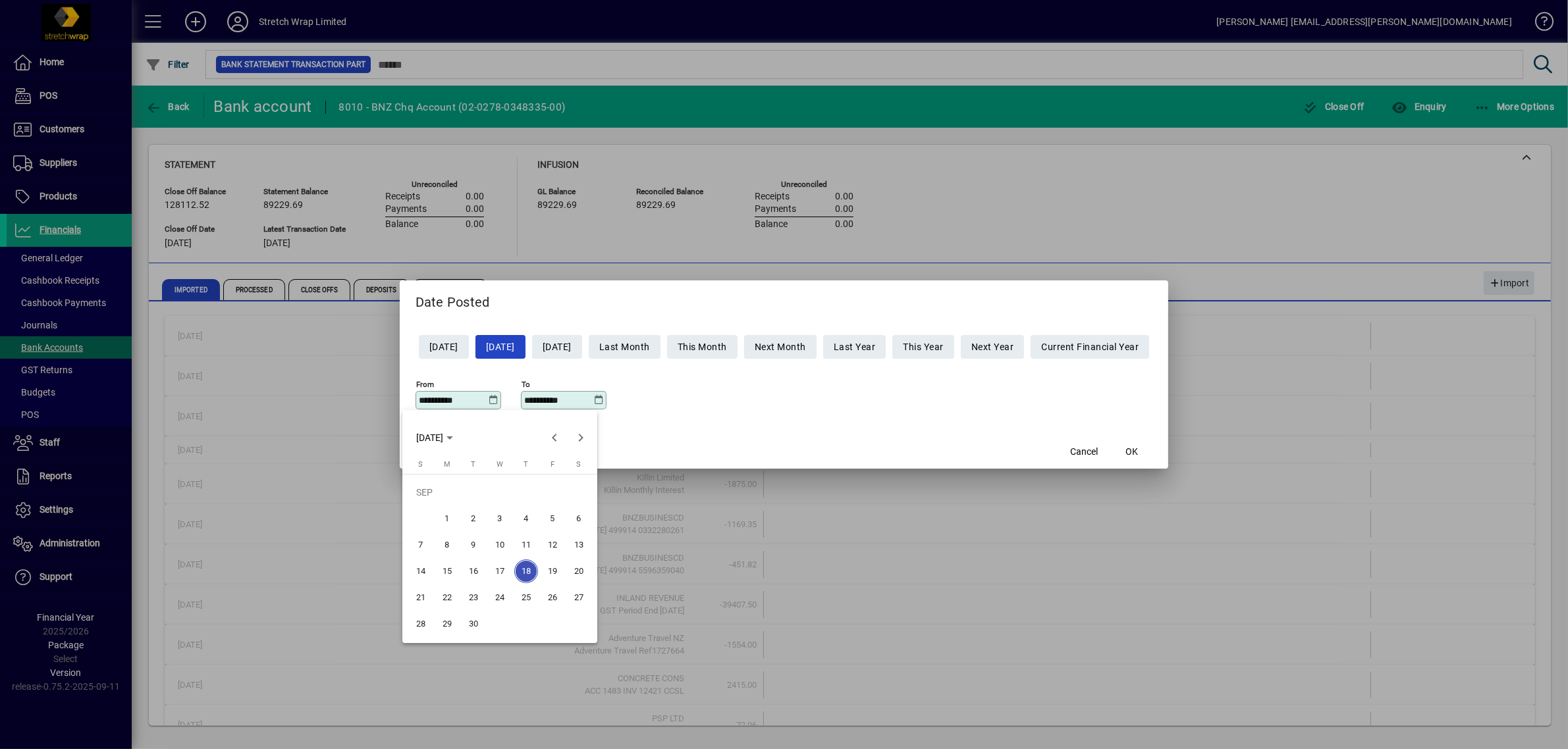
click at [443, 541] on span "8" at bounding box center [447, 545] width 23 height 23
type input "**********"
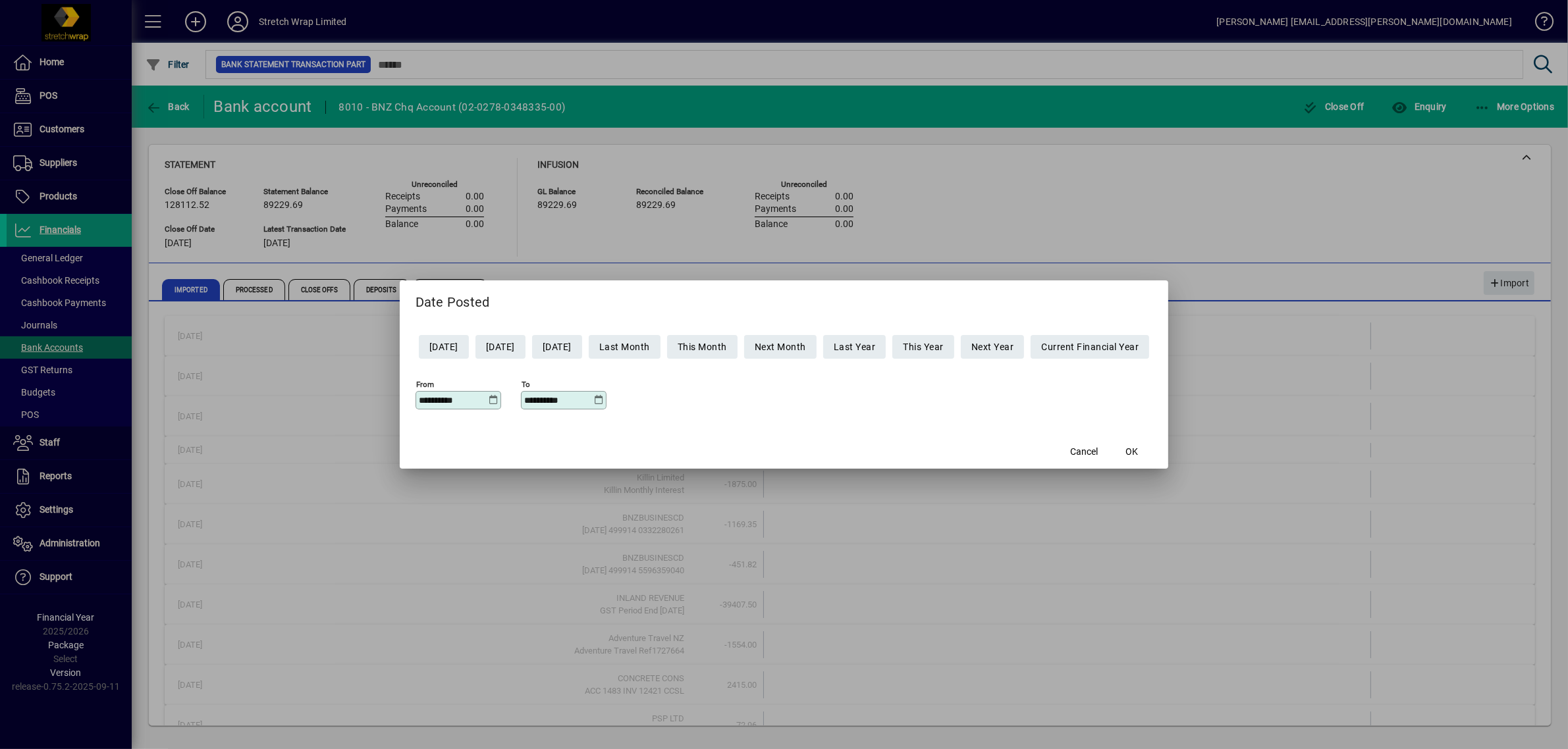
click at [594, 403] on icon at bounding box center [599, 400] width 10 height 10
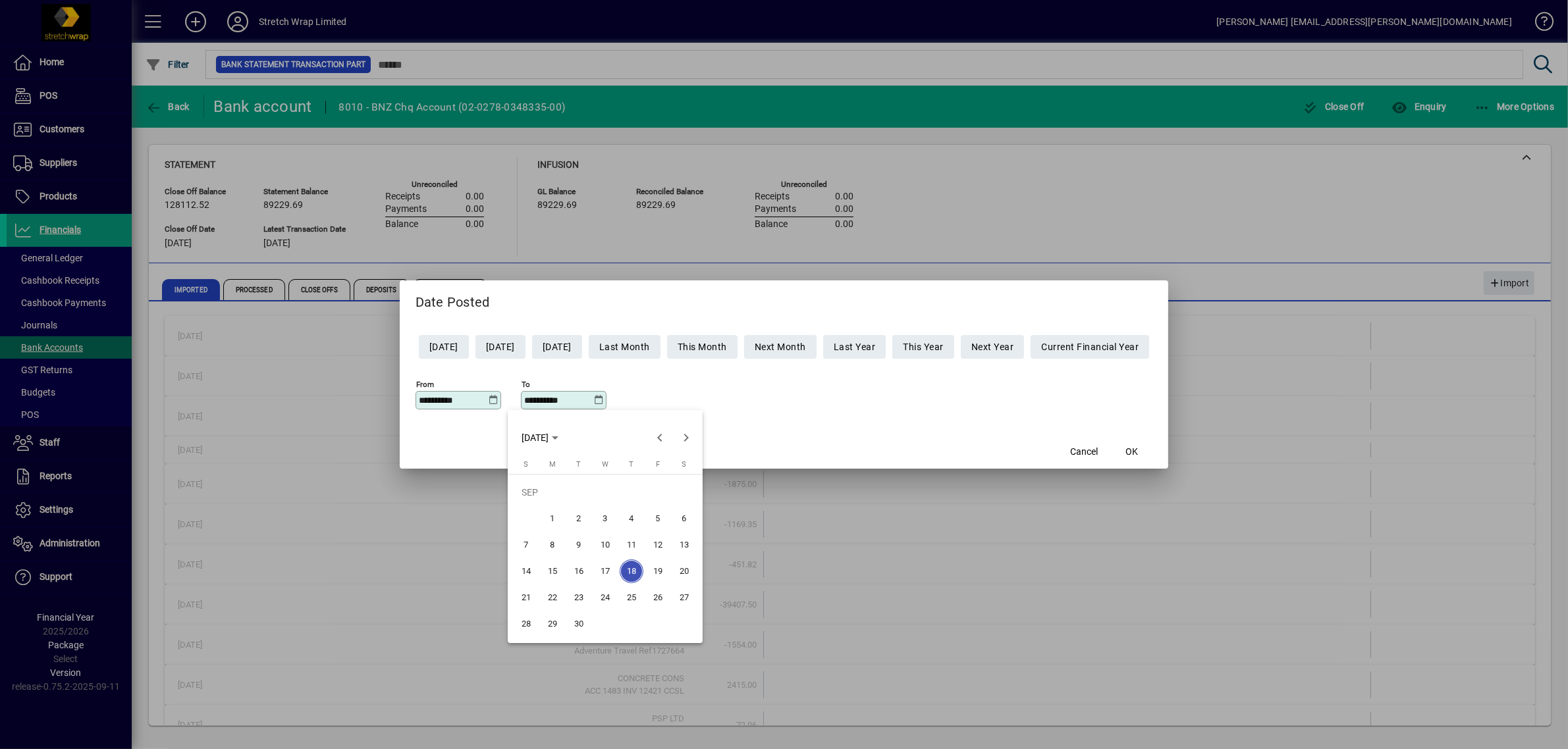
click at [543, 538] on span "8" at bounding box center [552, 545] width 23 height 23
type input "**********"
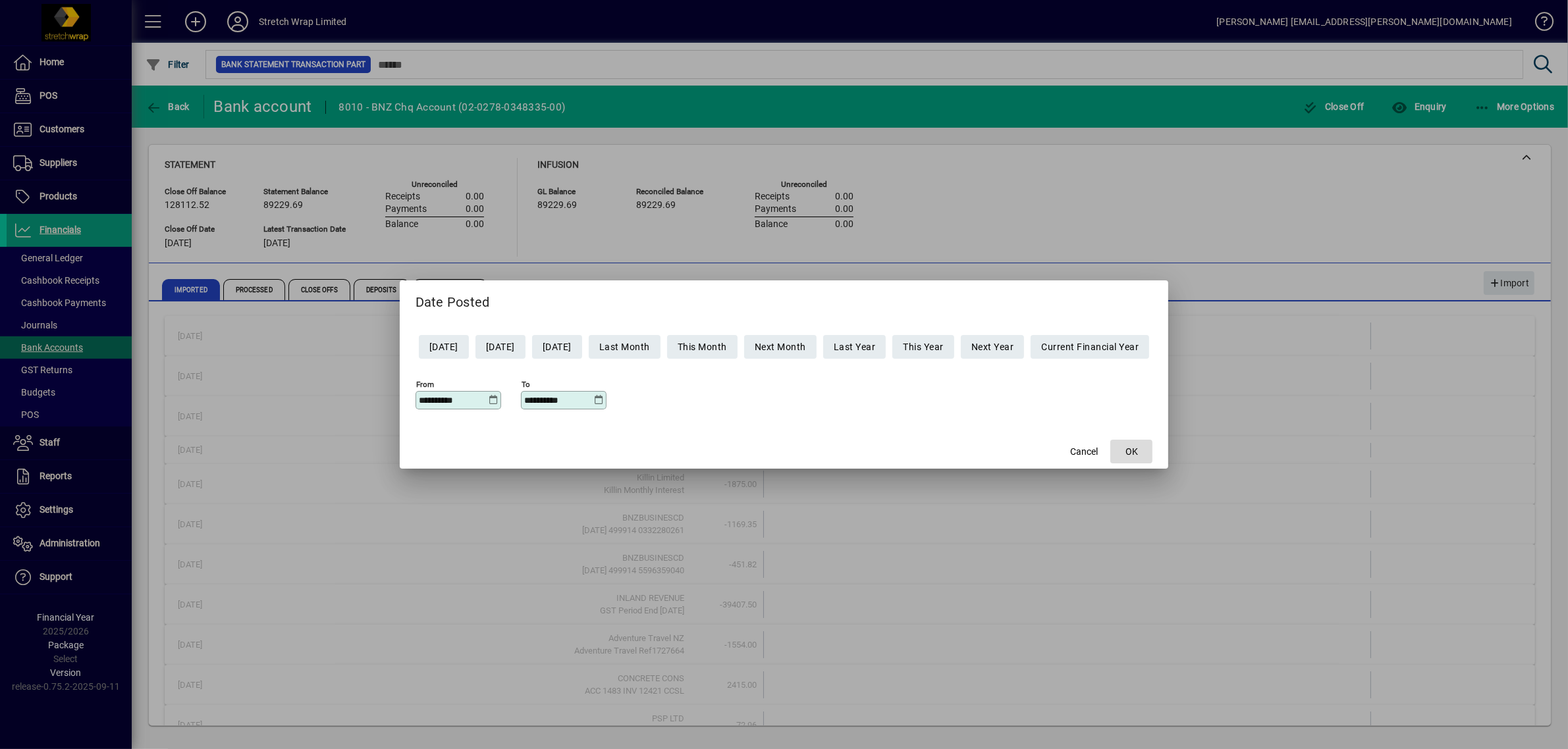
click at [1138, 450] on span "OK" at bounding box center [1131, 451] width 12 height 14
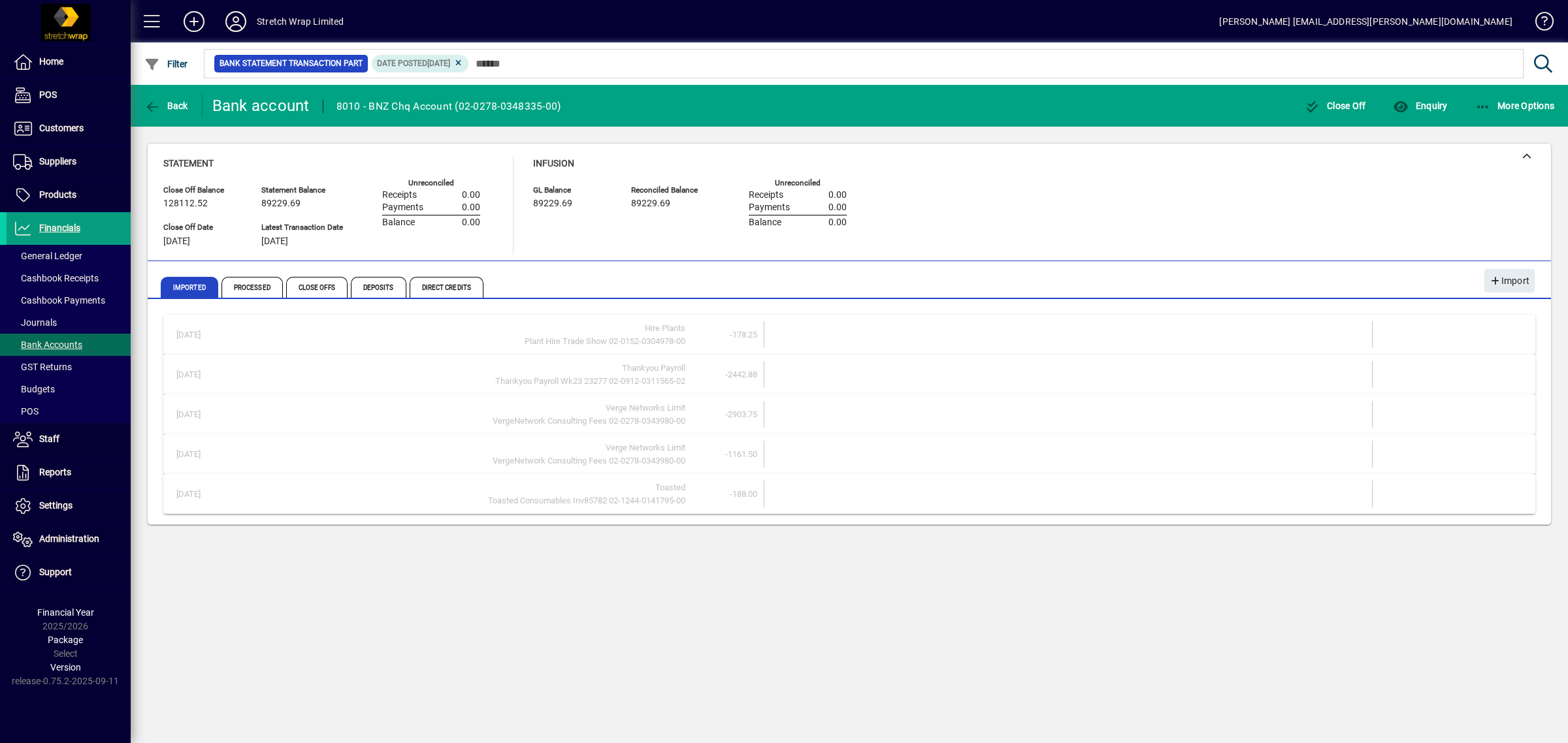
click at [540, 332] on div "Hire Plants" at bounding box center [458, 328] width 454 height 13
drag, startPoint x: 53, startPoint y: 156, endPoint x: 50, endPoint y: 124, distance: 32.1
click at [53, 156] on span "Suppliers" at bounding box center [57, 161] width 37 height 10
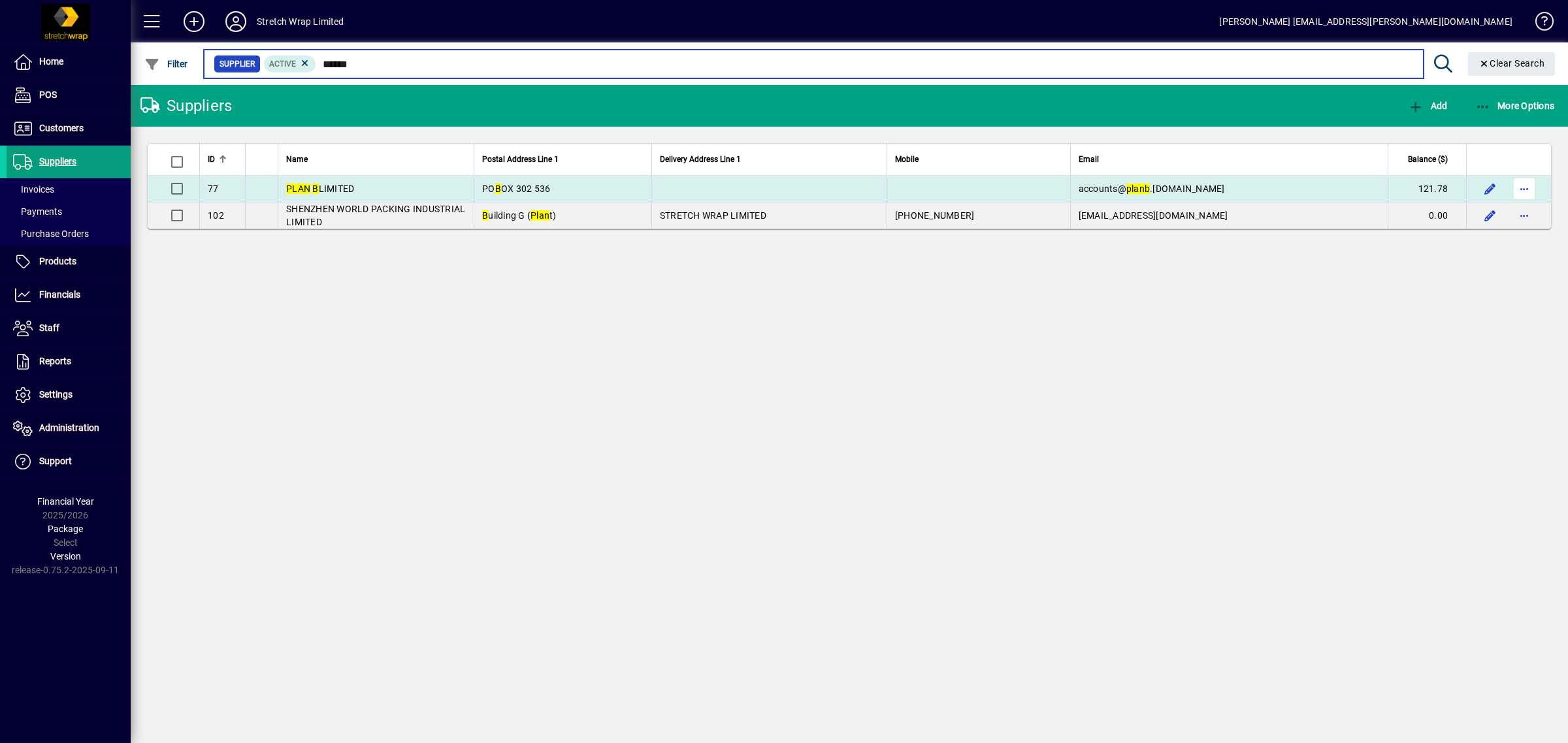
type input "******"
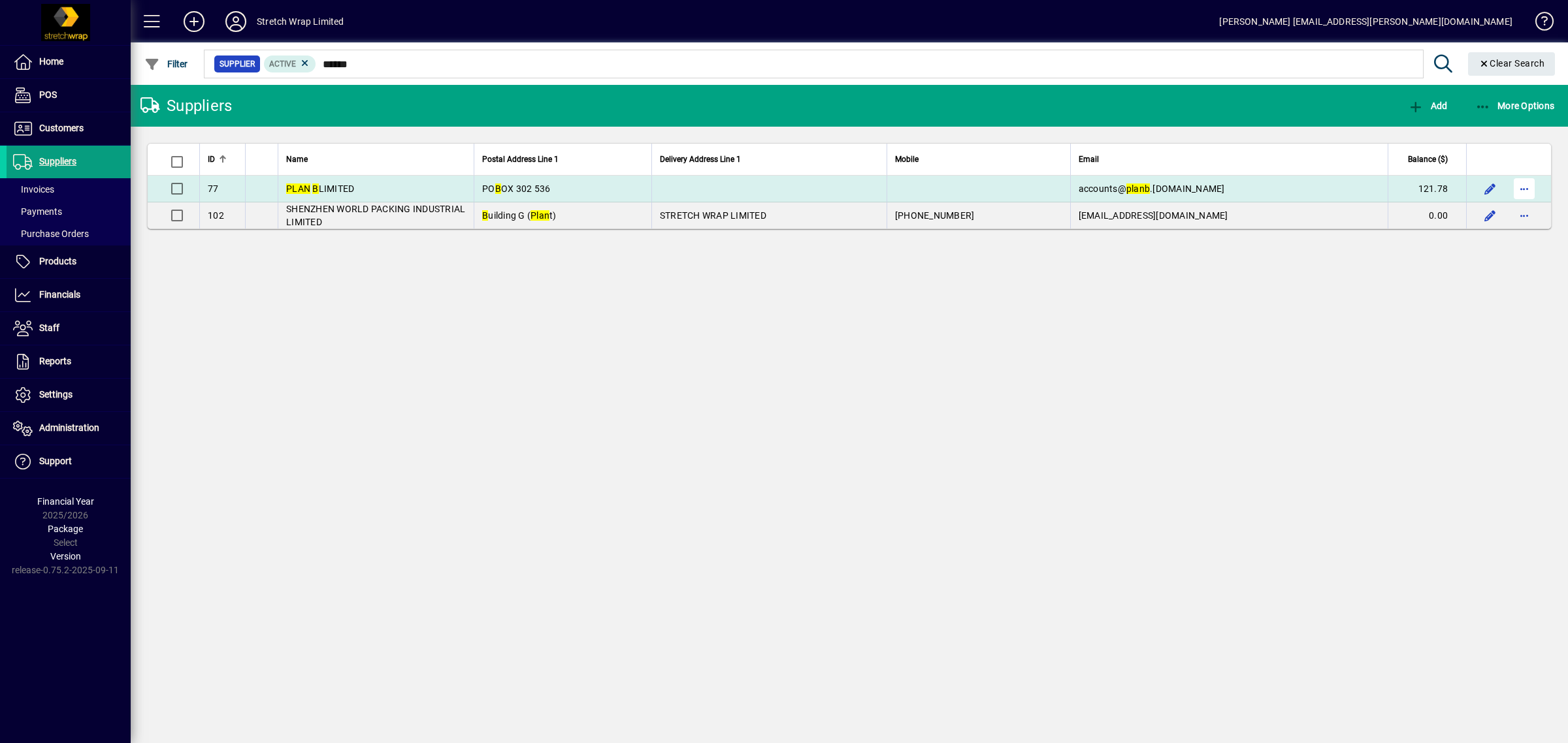
click at [1525, 193] on span "button" at bounding box center [1524, 188] width 31 height 31
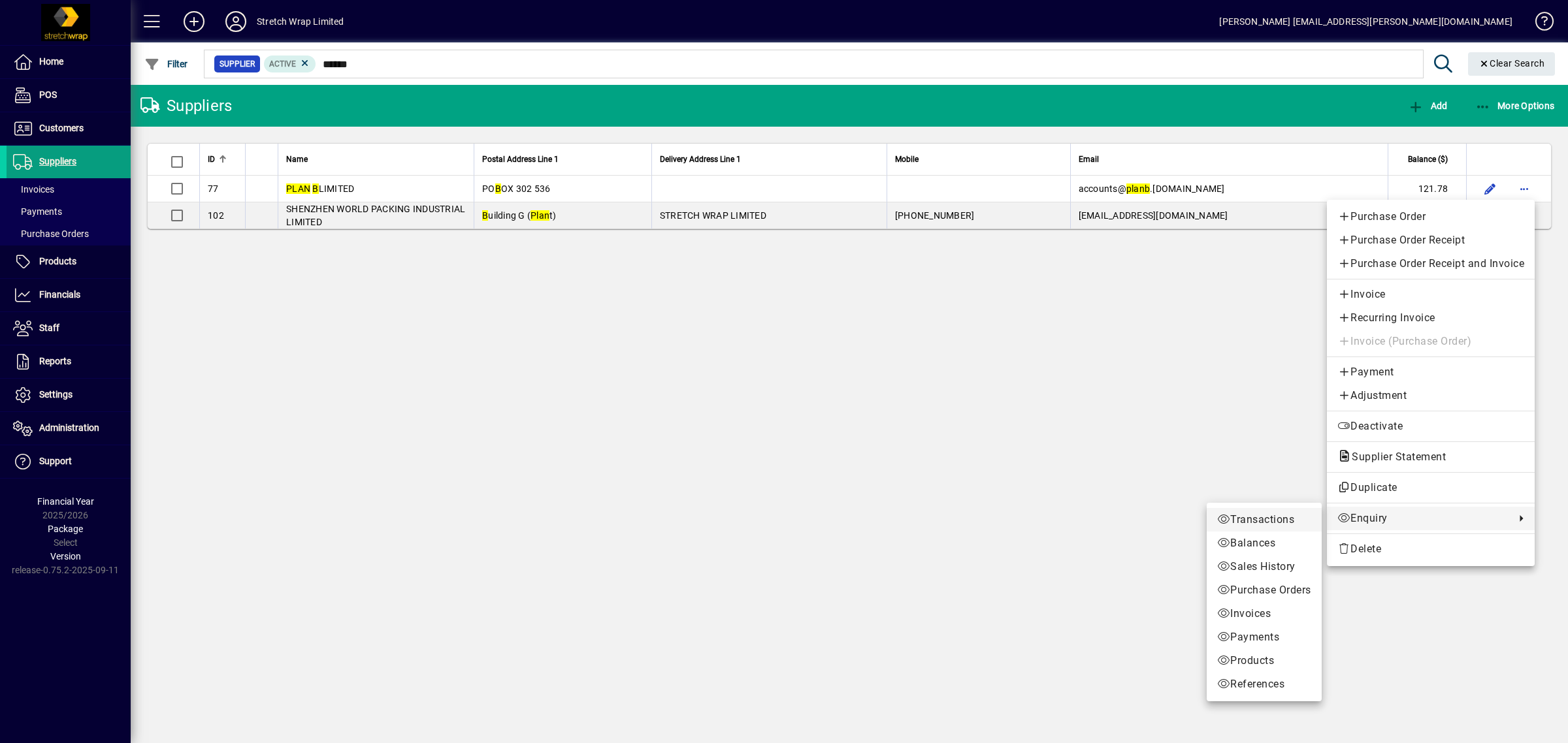
click at [1254, 514] on span "Transactions" at bounding box center [1264, 520] width 94 height 16
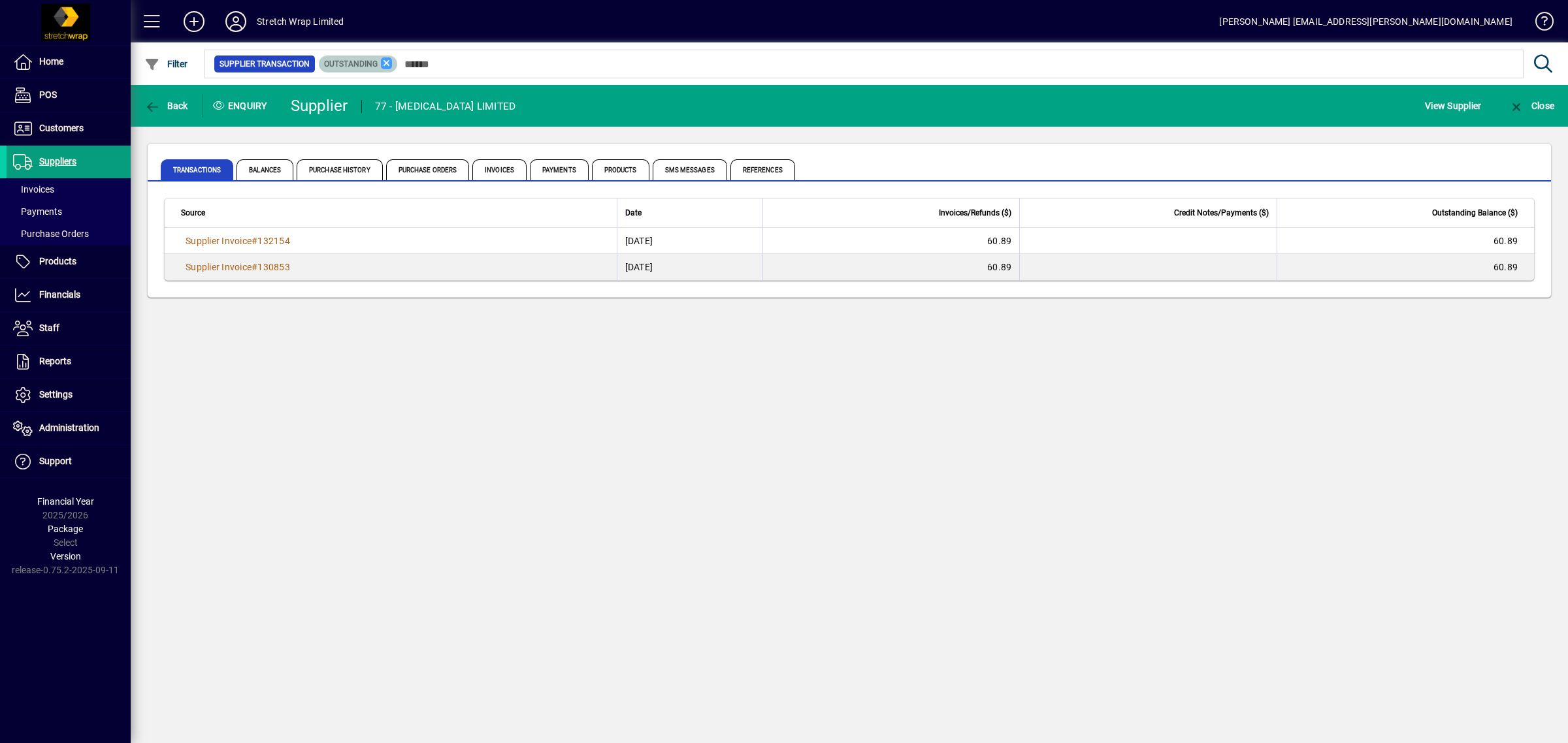
click at [387, 59] on icon at bounding box center [387, 63] width 12 height 12
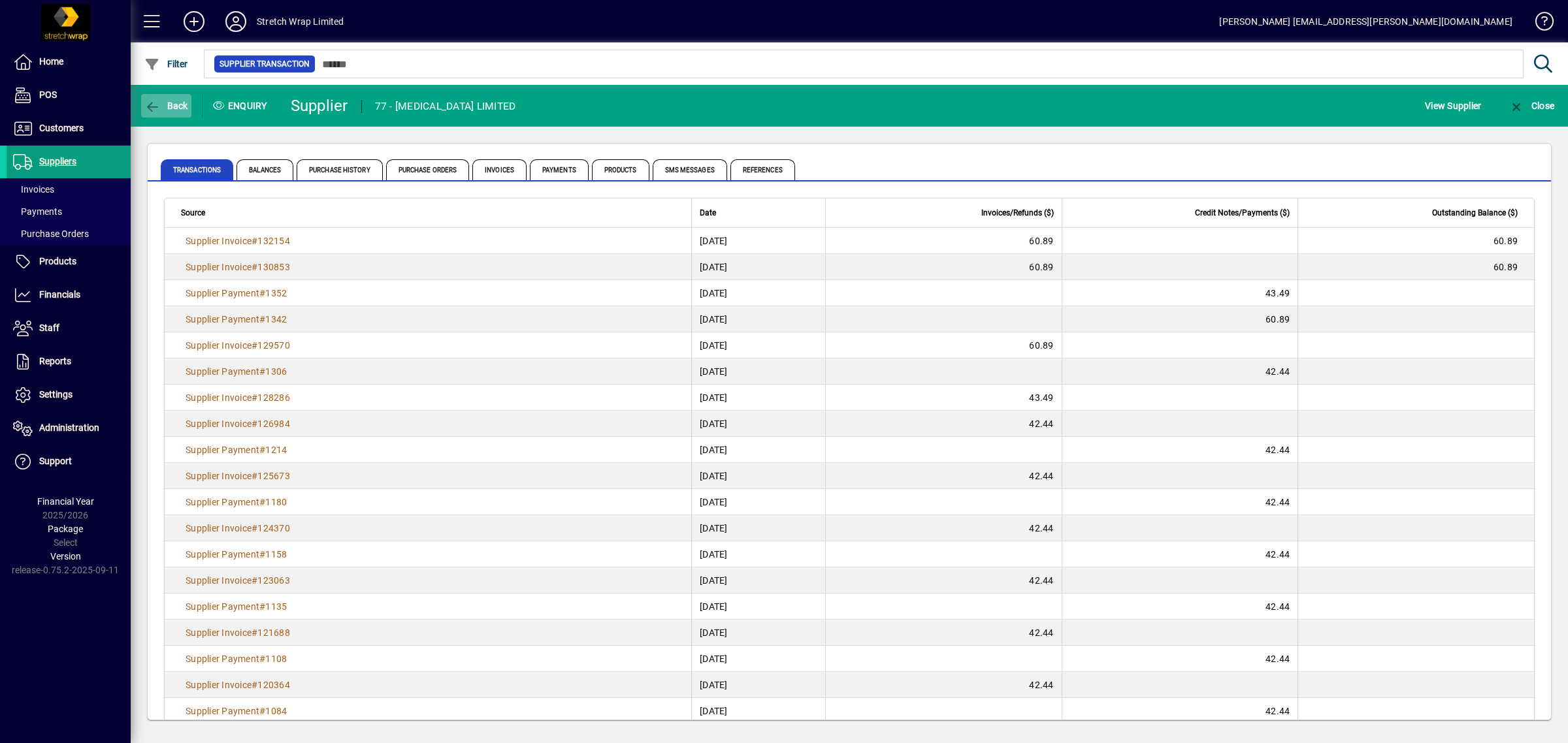
click at [156, 112] on icon "button" at bounding box center [152, 107] width 17 height 13
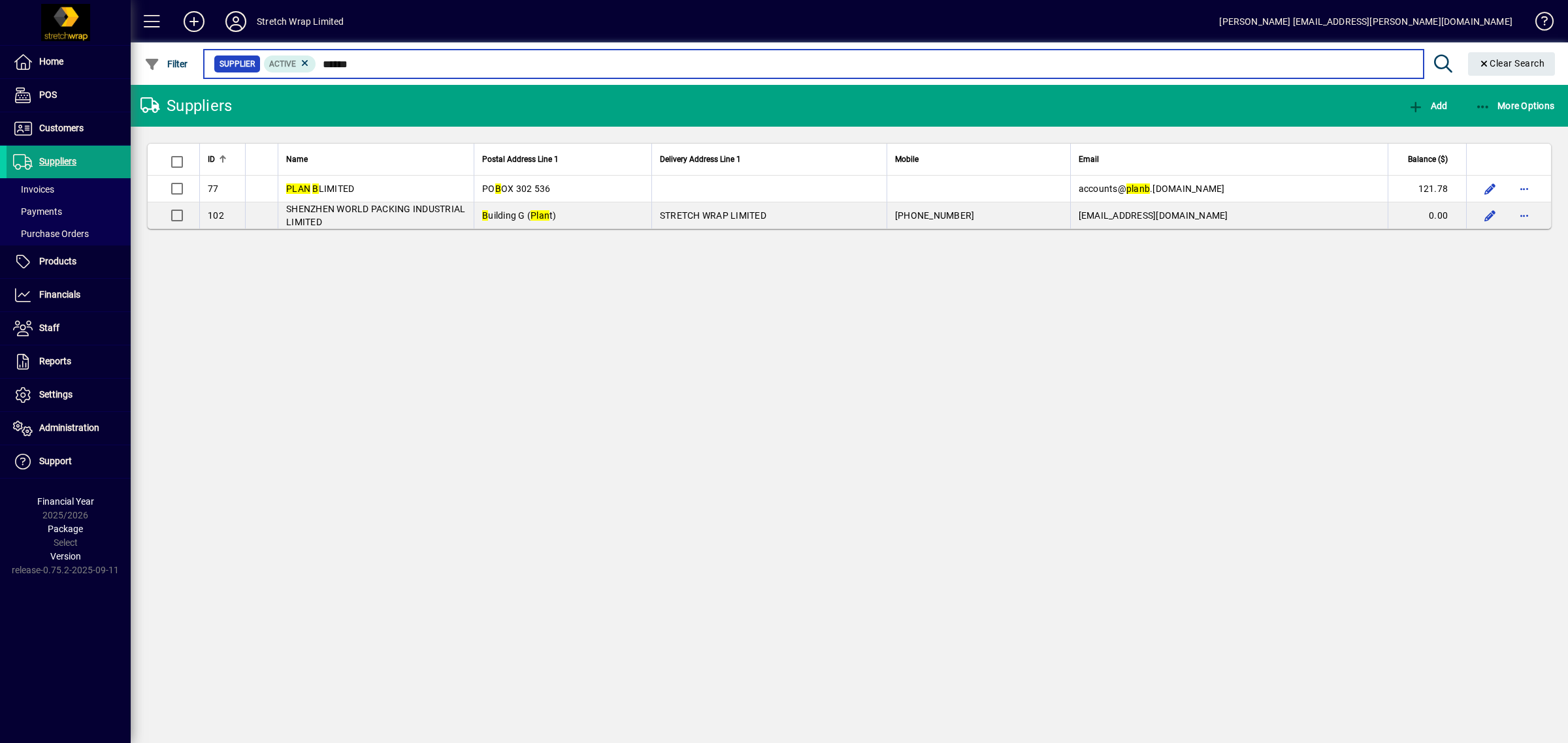
drag, startPoint x: 351, startPoint y: 60, endPoint x: 323, endPoint y: 60, distance: 28.0
click at [323, 60] on input "******" at bounding box center [864, 64] width 1096 height 18
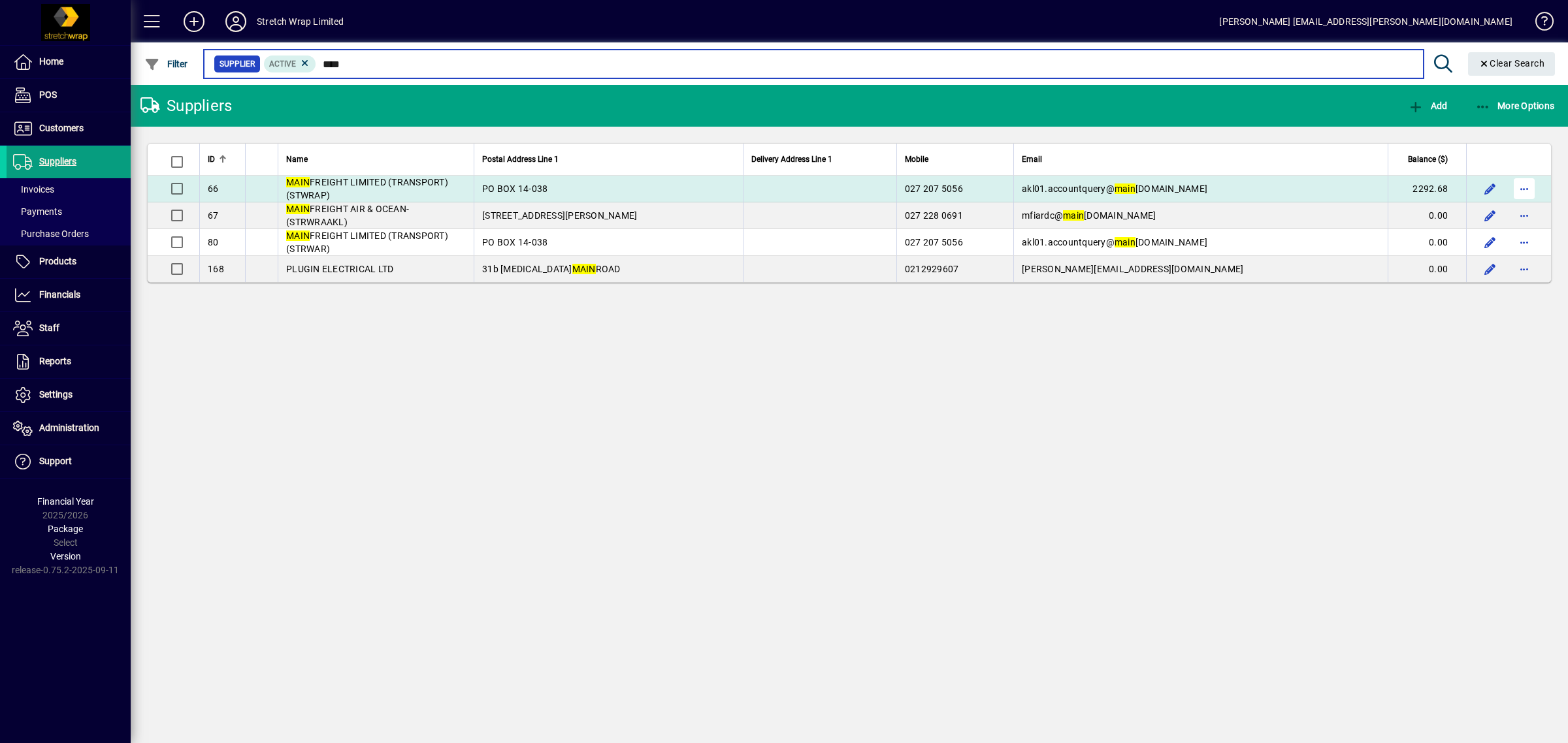
type input "****"
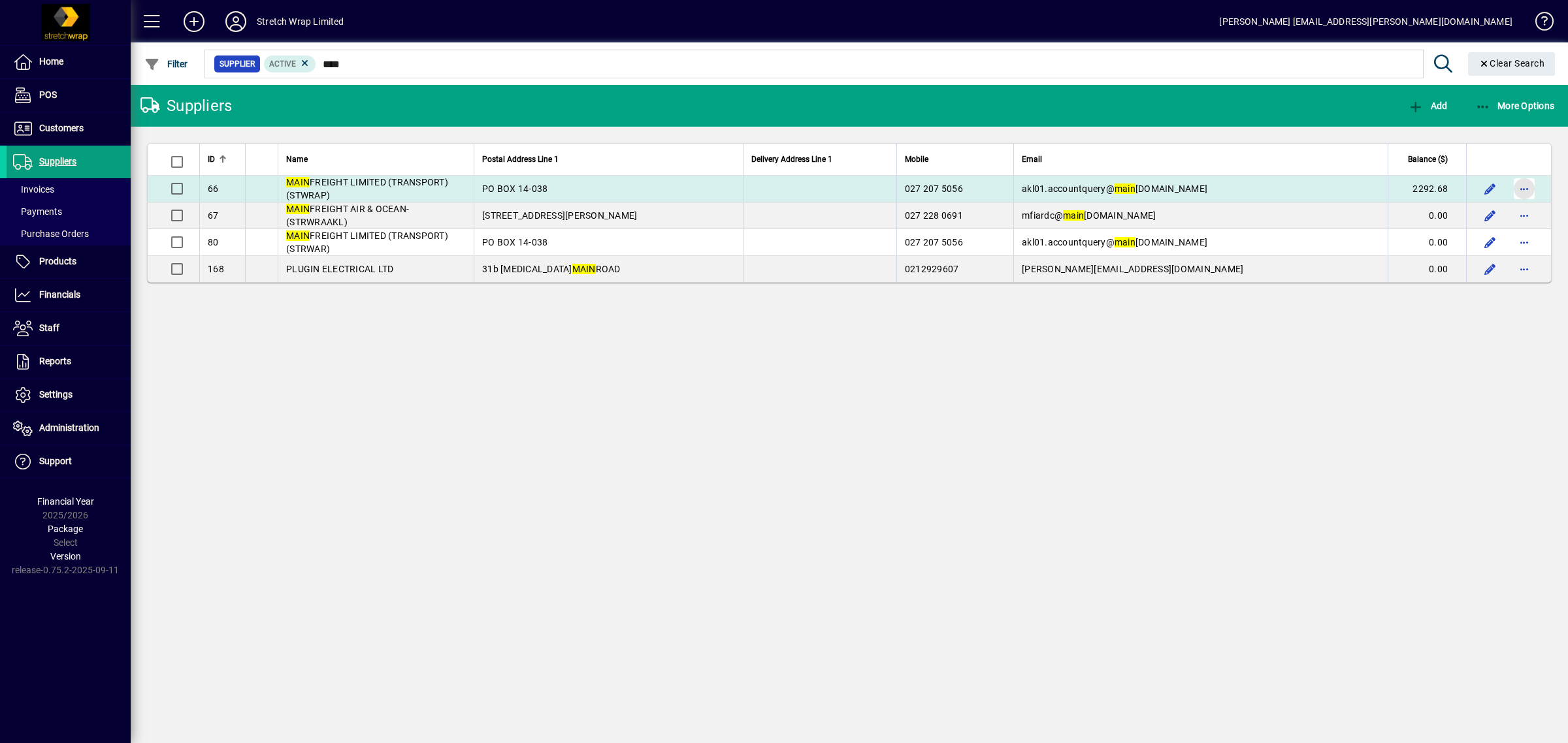
click at [1527, 187] on span "button" at bounding box center [1524, 188] width 31 height 31
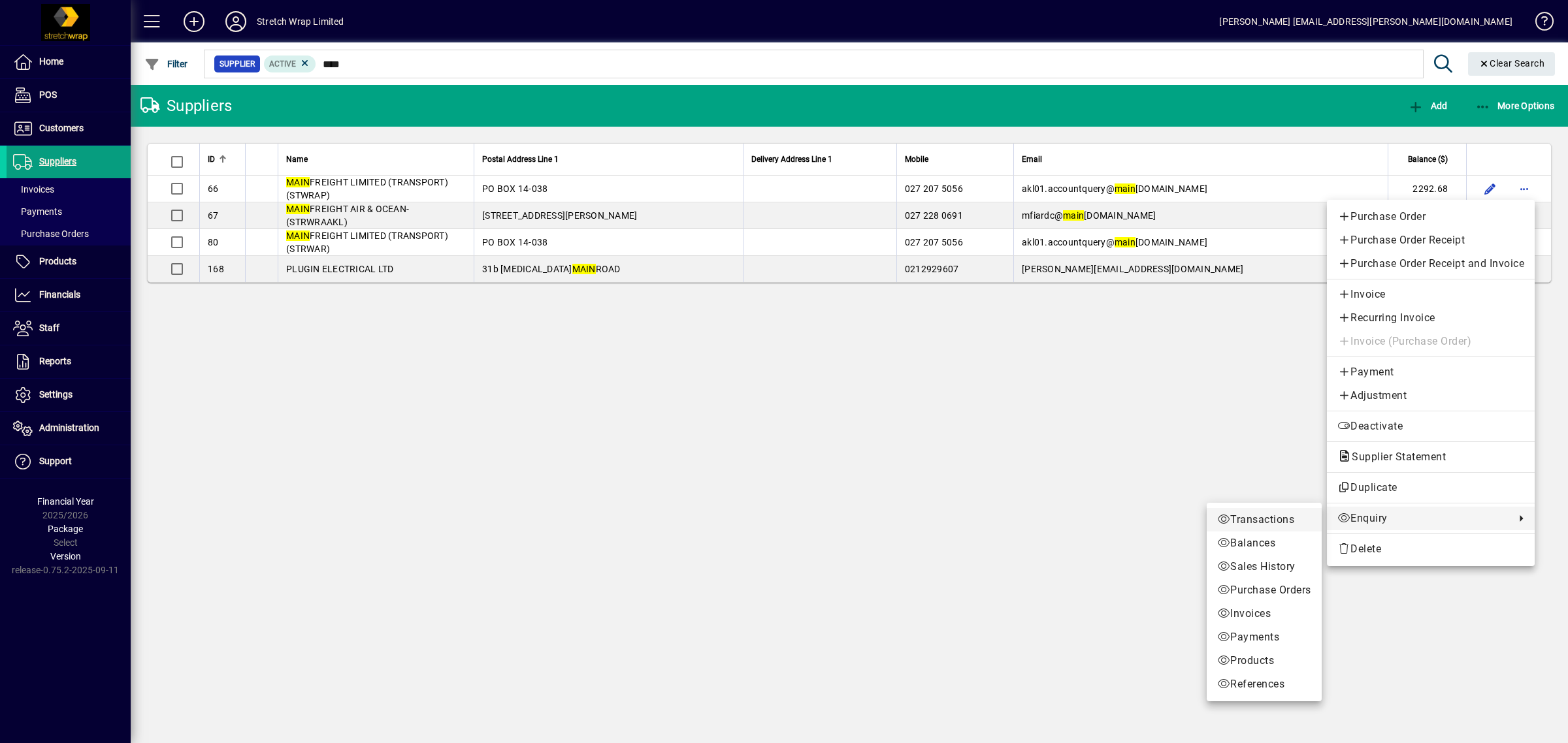
click at [1259, 517] on span "Transactions" at bounding box center [1264, 520] width 94 height 16
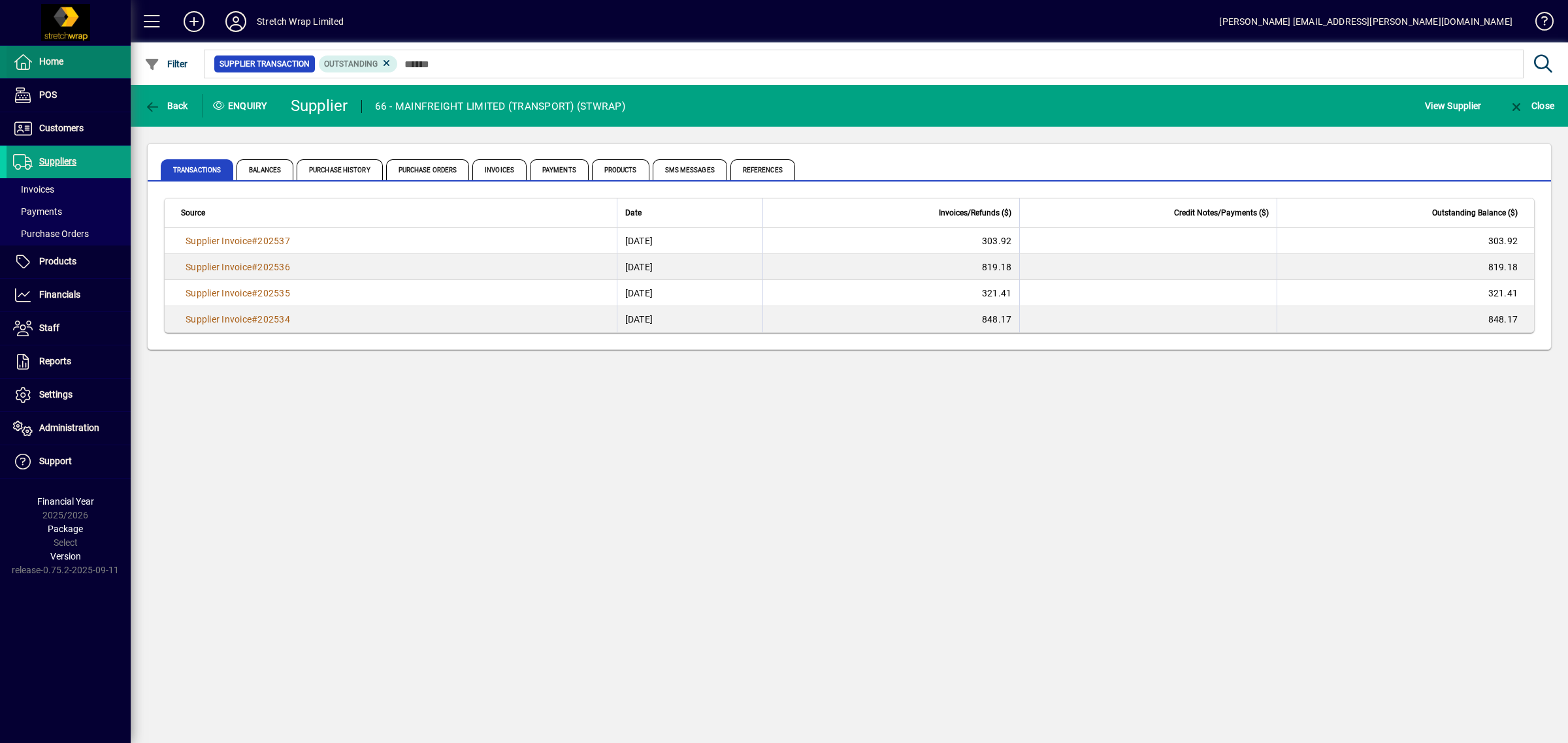
click at [49, 60] on span "Home" at bounding box center [51, 62] width 24 height 10
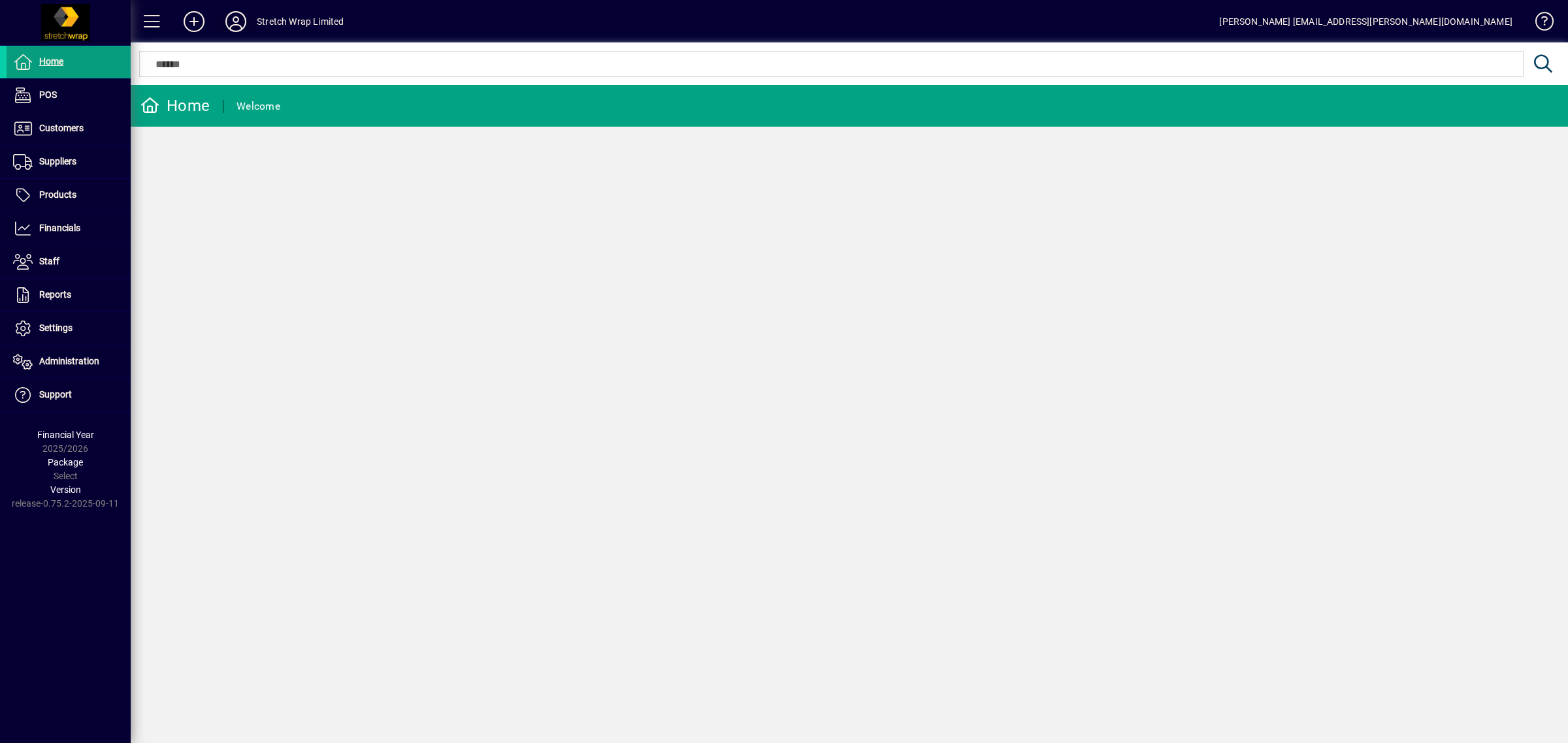
click at [238, 17] on icon at bounding box center [235, 21] width 26 height 21
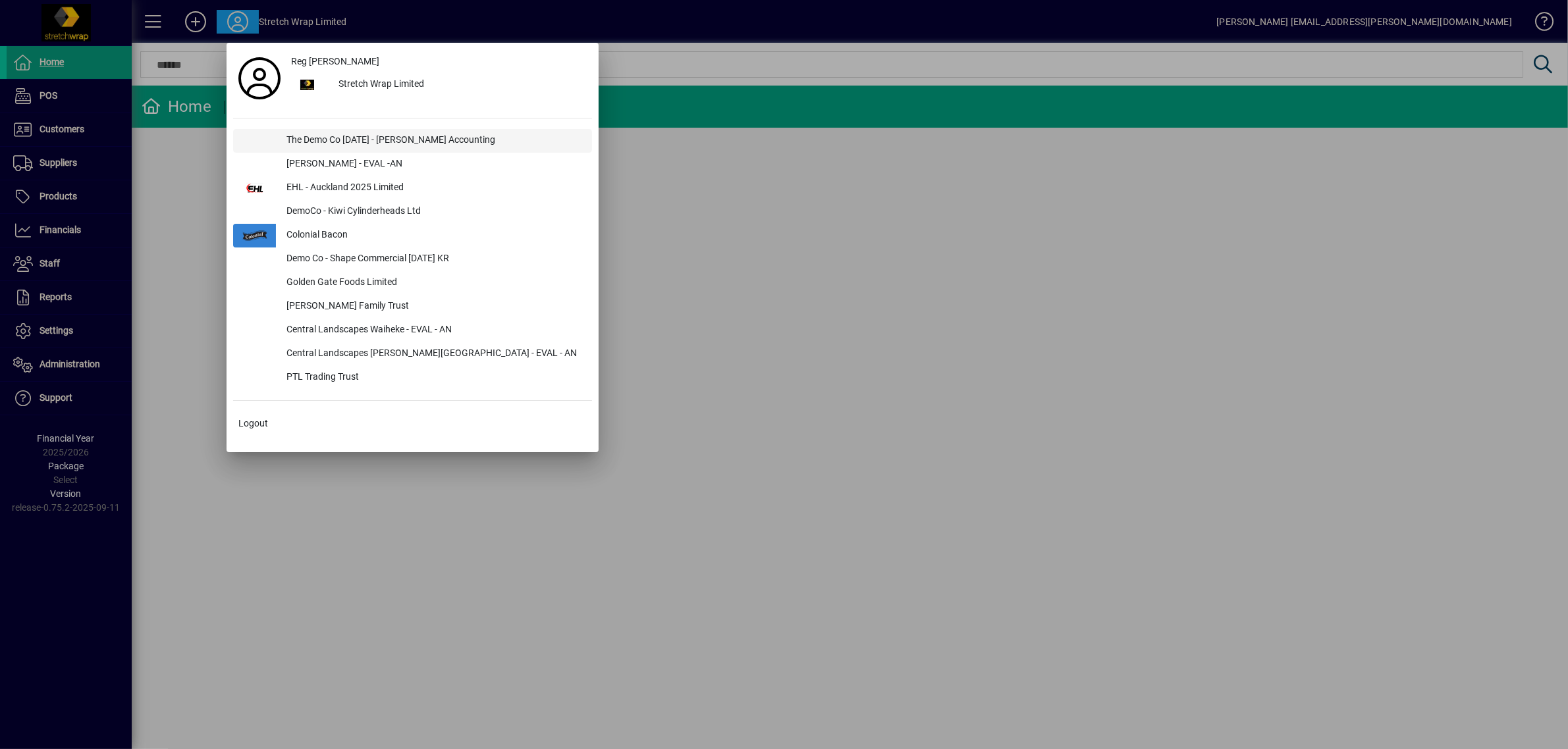
click at [291, 135] on div "The Demo Co [DATE] - [PERSON_NAME] Accounting" at bounding box center [434, 141] width 316 height 23
